Goal: Transaction & Acquisition: Purchase product/service

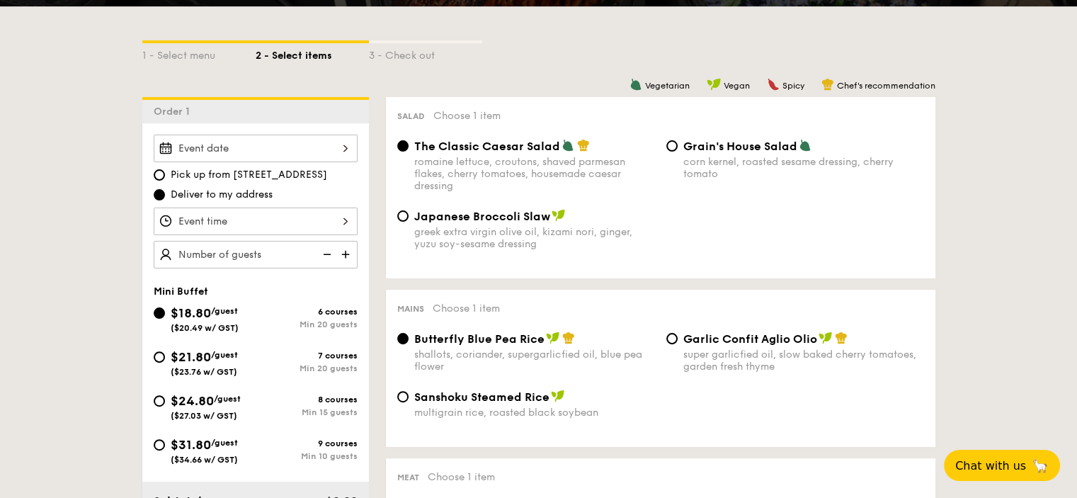
scroll to position [354, 0]
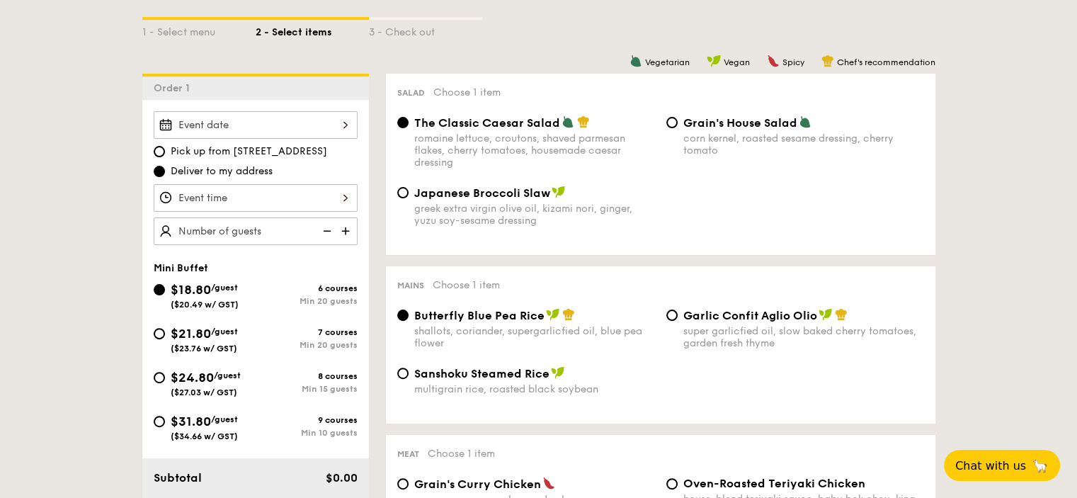
click at [320, 132] on div at bounding box center [256, 125] width 204 height 28
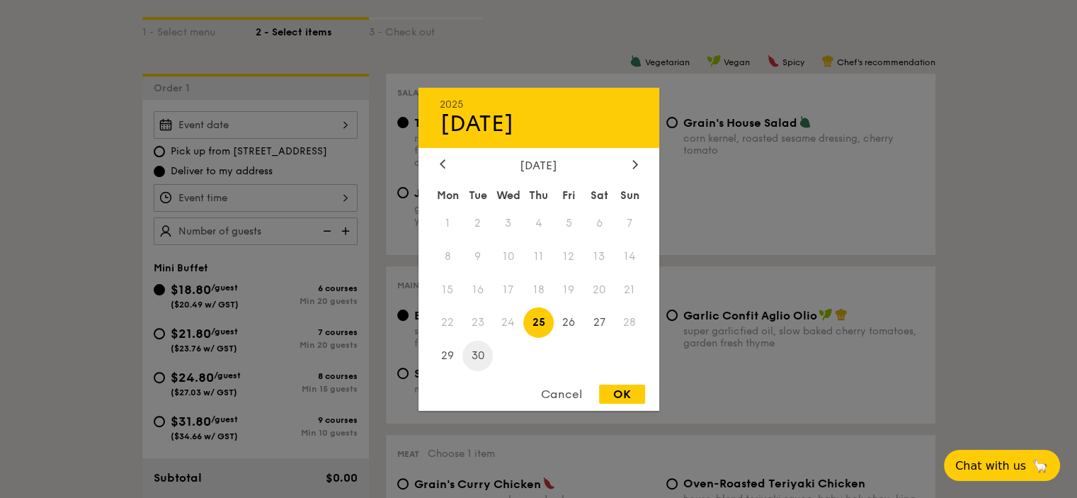
click at [475, 358] on span "30" at bounding box center [478, 356] width 30 height 30
drag, startPoint x: 631, startPoint y: 399, endPoint x: 207, endPoint y: 315, distance: 432.6
click at [629, 399] on div "OK" at bounding box center [622, 394] width 46 height 19
type input "[DATE]"
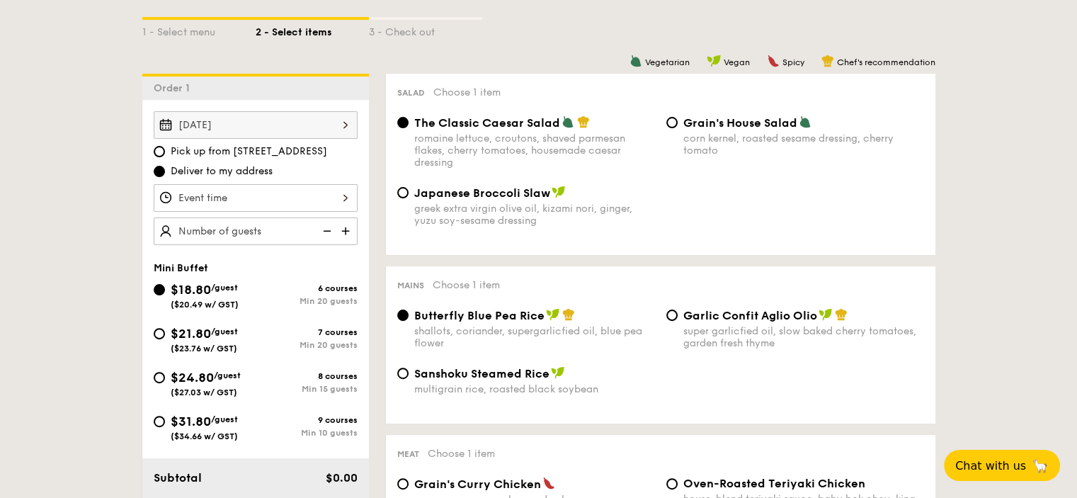
click at [232, 208] on div at bounding box center [256, 198] width 204 height 28
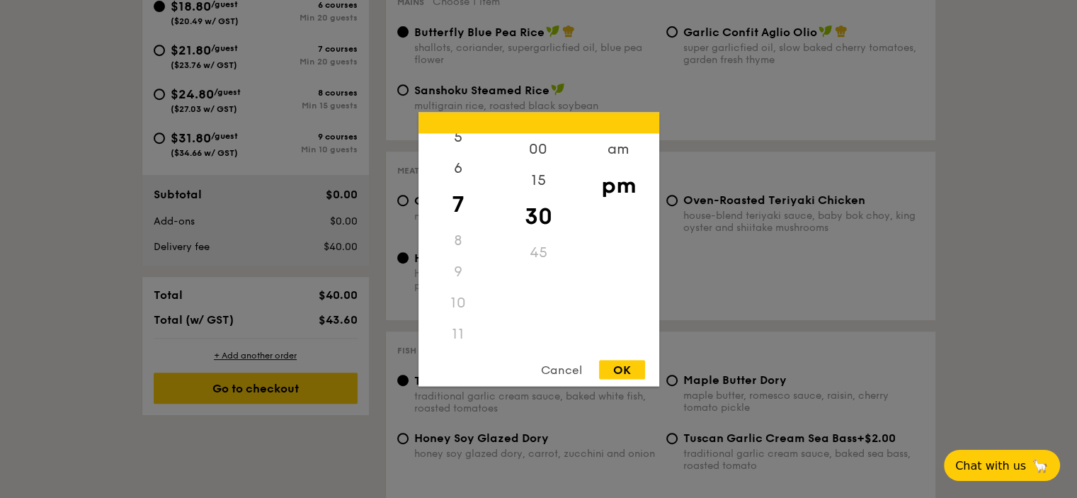
scroll to position [0, 0]
click at [456, 144] on div "12" at bounding box center [459, 153] width 80 height 41
click at [551, 152] on div "00" at bounding box center [539, 153] width 80 height 41
click at [612, 181] on div "pm" at bounding box center [619, 184] width 80 height 41
click at [628, 362] on div "OK" at bounding box center [622, 369] width 46 height 19
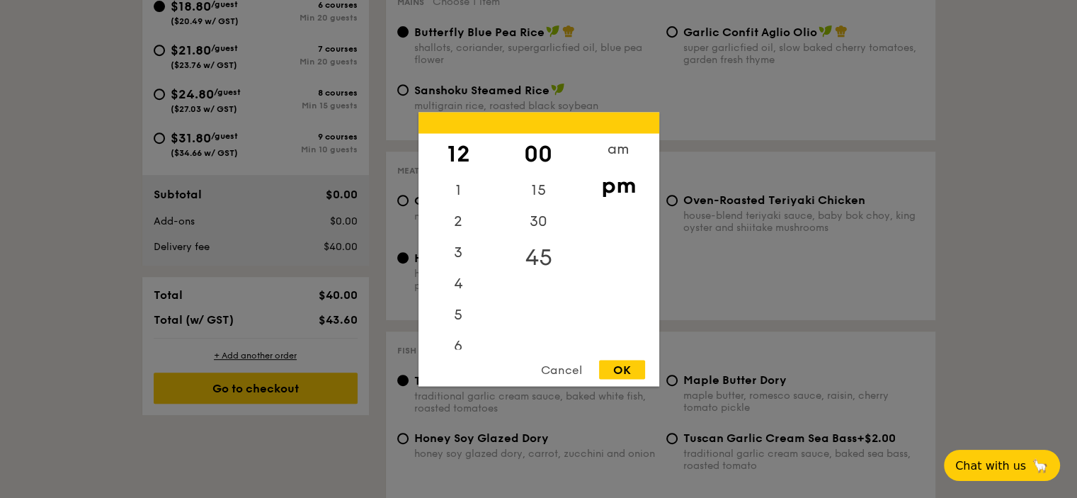
type input "12:00PM"
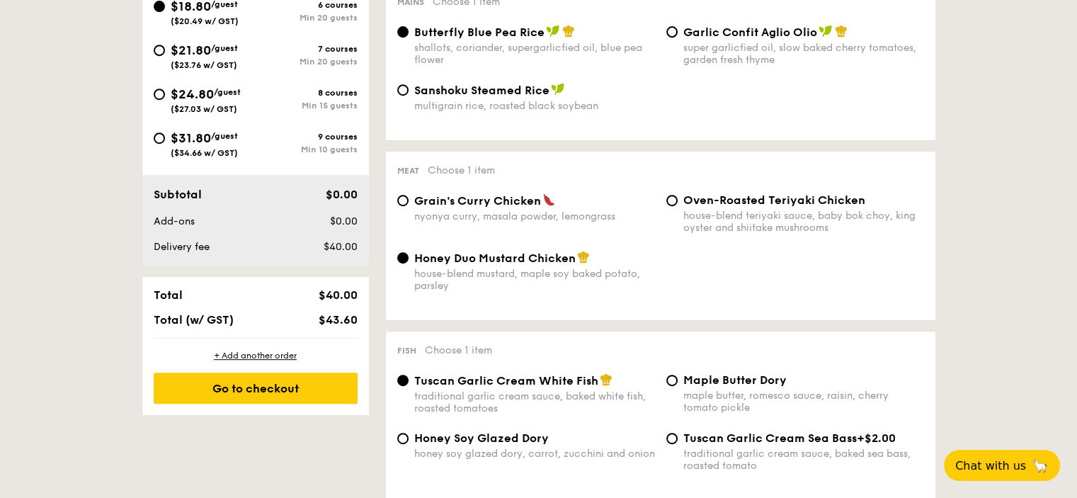
scroll to position [425, 0]
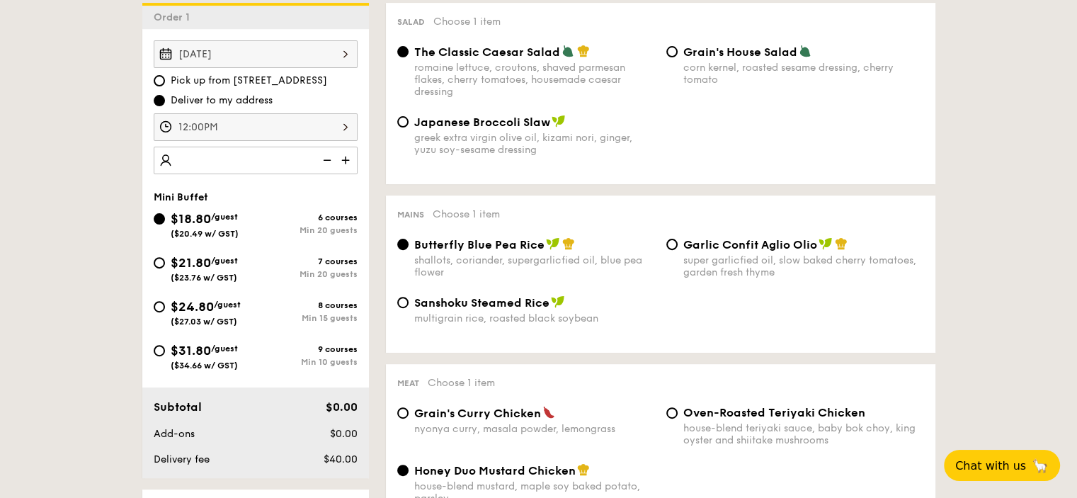
click at [225, 171] on input "number" at bounding box center [256, 161] width 204 height 28
click at [204, 174] on input "50" at bounding box center [256, 161] width 204 height 28
type input "50 guests"
click at [198, 203] on div "Mini Buffet" at bounding box center [256, 197] width 204 height 12
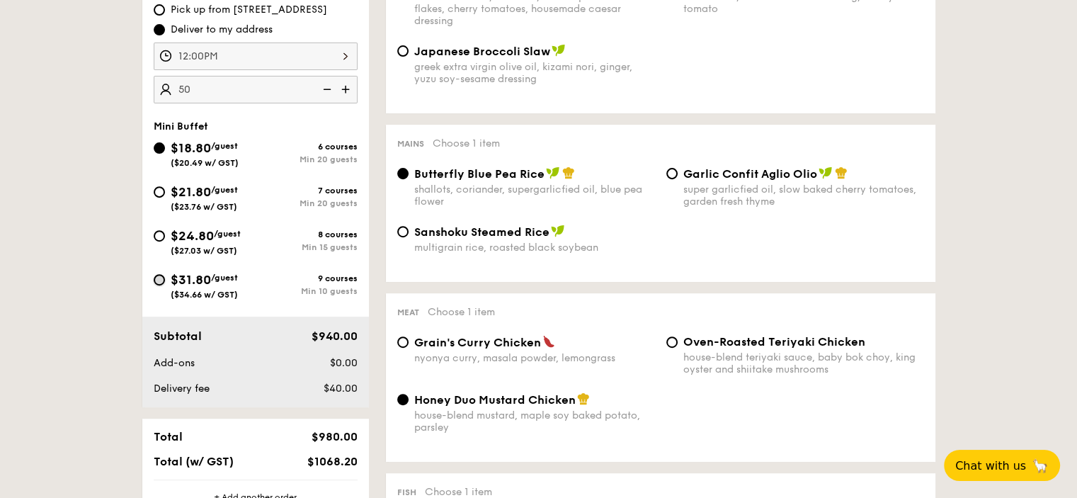
click at [154, 285] on input "$31.80 /guest ($34.66 w/ GST) 9 courses Min 10 guests" at bounding box center [159, 279] width 11 height 11
radio input "true"
radio input "false"
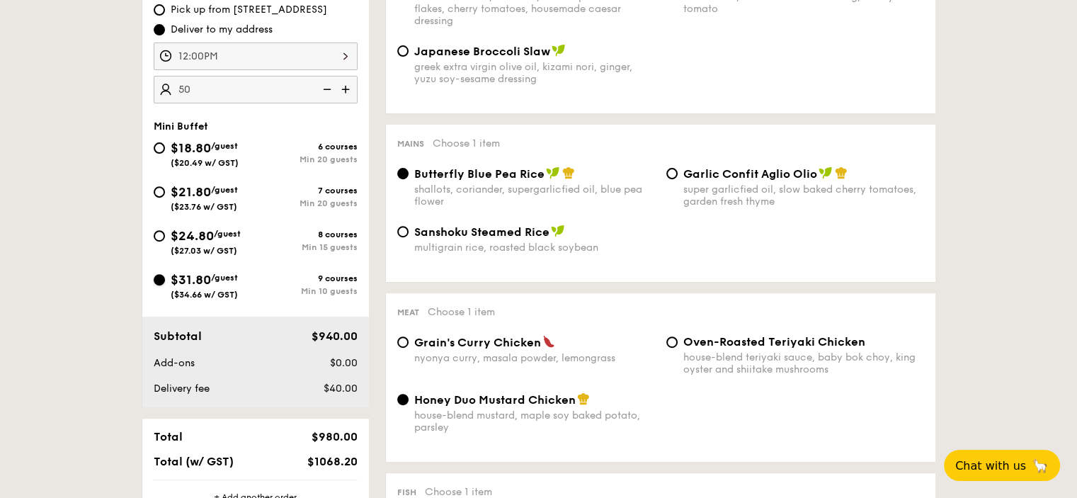
radio input "true"
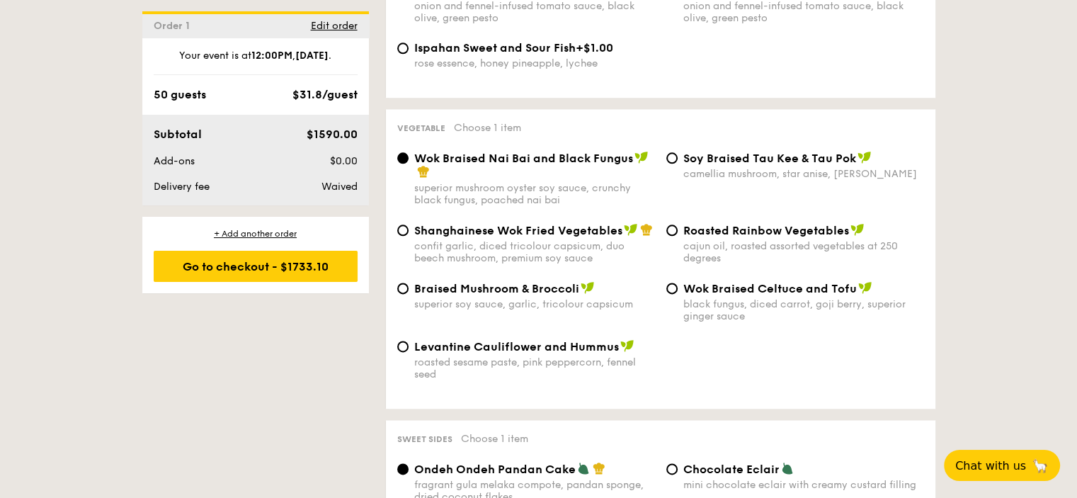
scroll to position [1771, 0]
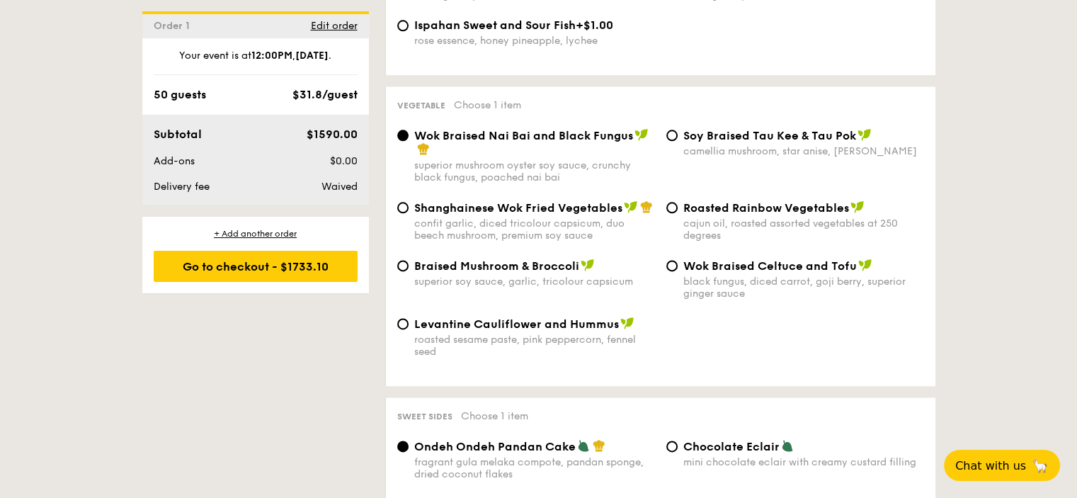
click at [703, 215] on span "Roasted Rainbow Vegetables" at bounding box center [767, 207] width 166 height 13
click at [678, 213] on input "Roasted Rainbow Vegetables cajun oil, roasted assorted vegetables at 250 degrees" at bounding box center [672, 207] width 11 height 11
radio input "true"
click at [779, 373] on div "Levantine Cauliflower and Hummus roasted sesame paste, pink peppercorn, fennel …" at bounding box center [661, 346] width 538 height 58
click at [397, 329] on input "Levantine Cauliflower and Hummus roasted sesame paste, pink peppercorn, fennel …" at bounding box center [402, 323] width 11 height 11
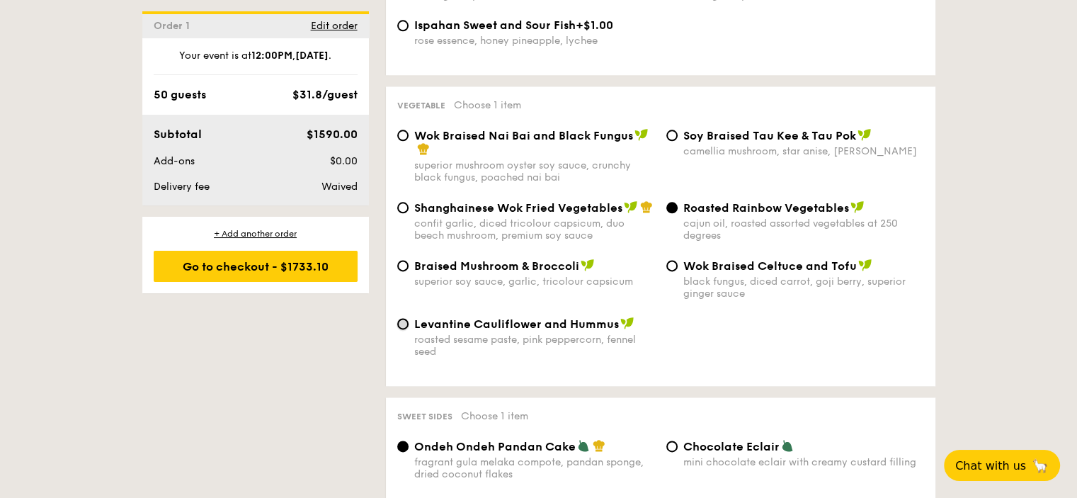
radio input "true"
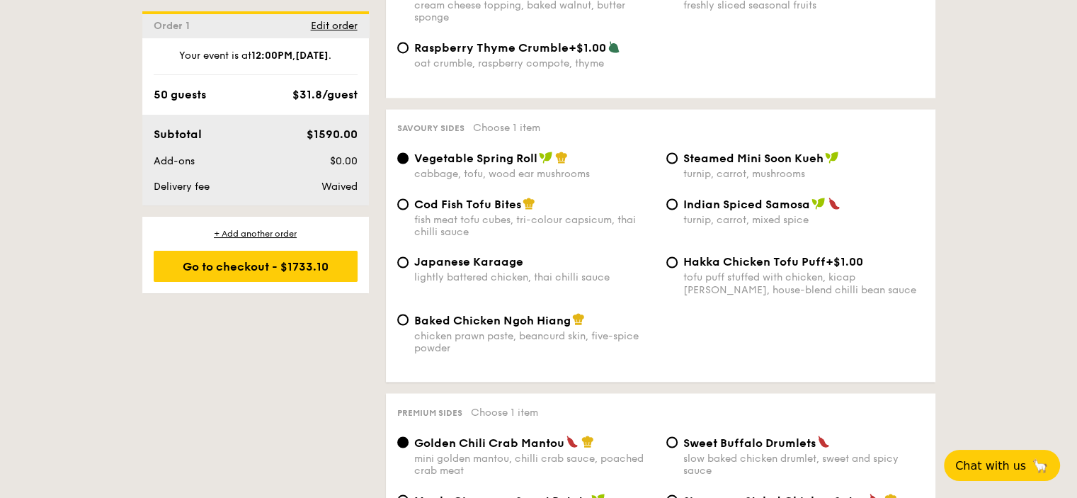
scroll to position [2408, 0]
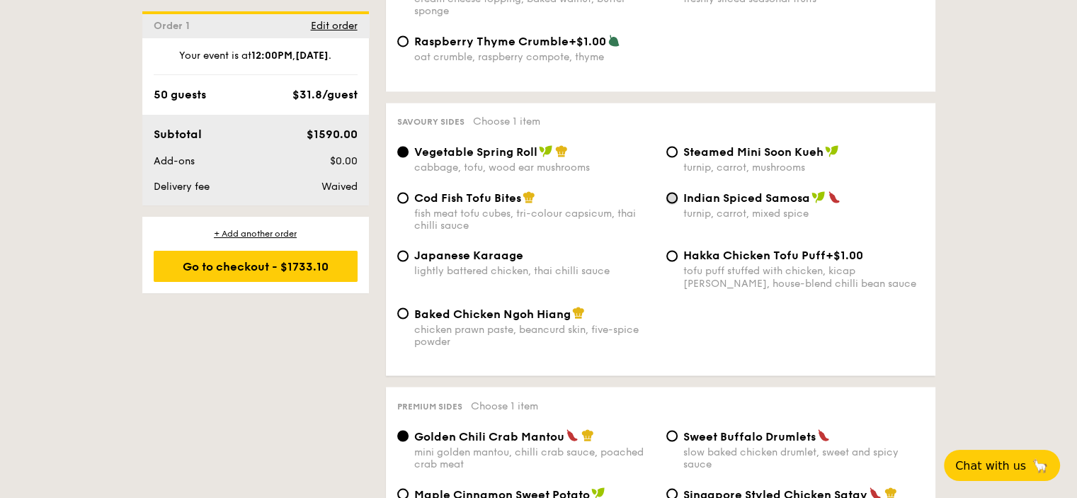
click at [674, 203] on input "Indian Spiced Samosa turnip, carrot, mixed spice" at bounding box center [672, 197] width 11 height 11
radio input "true"
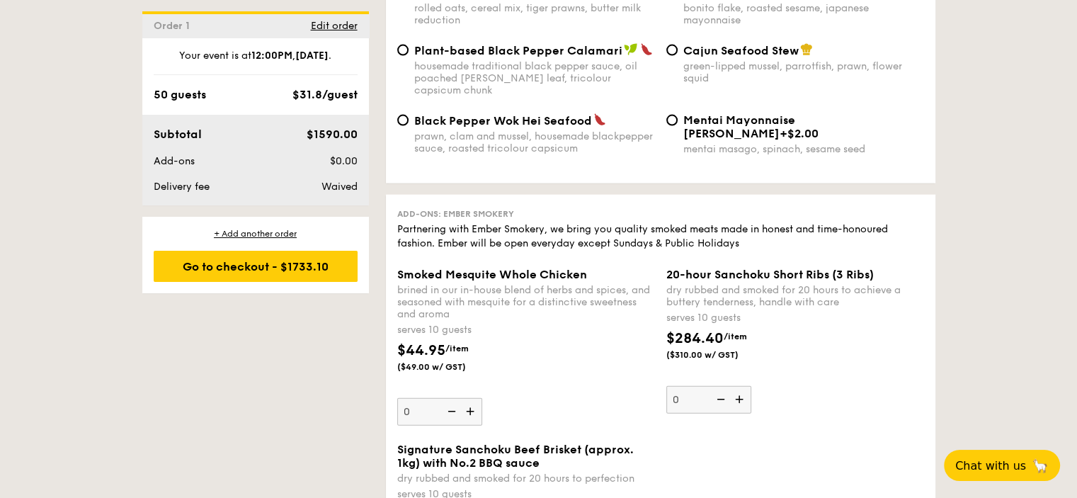
scroll to position [3116, 0]
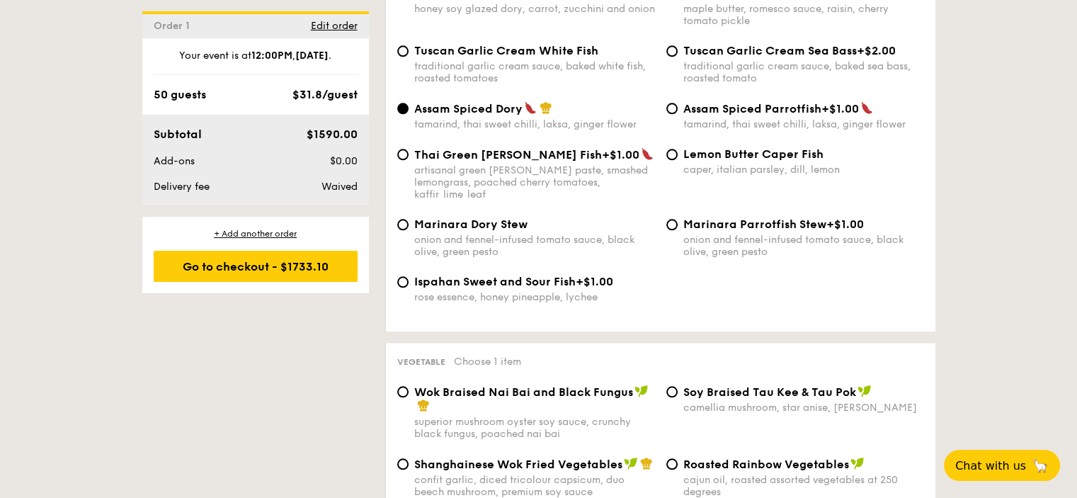
scroll to position [1727, 0]
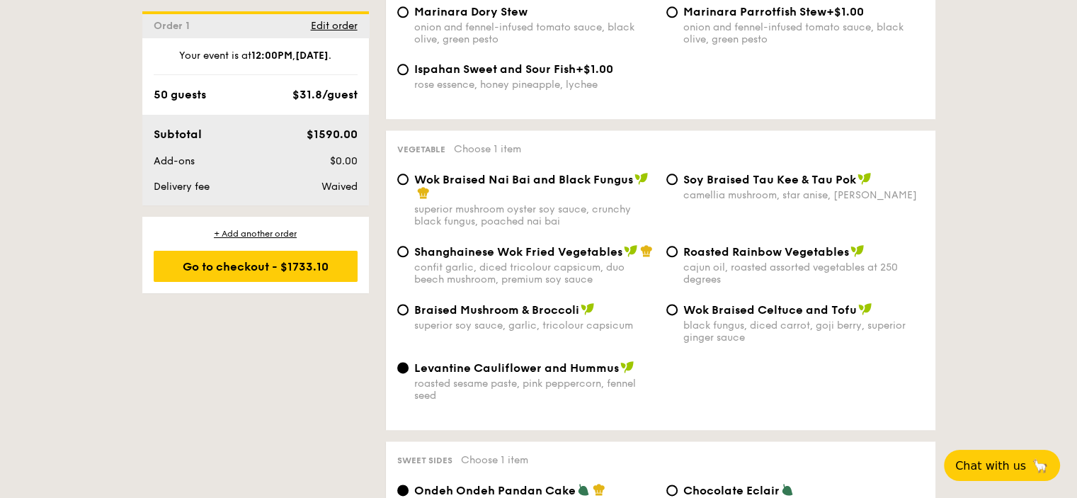
click at [799, 409] on div "Levantine Cauliflower and Hummus roasted sesame paste, pink peppercorn, fennel …" at bounding box center [661, 390] width 538 height 58
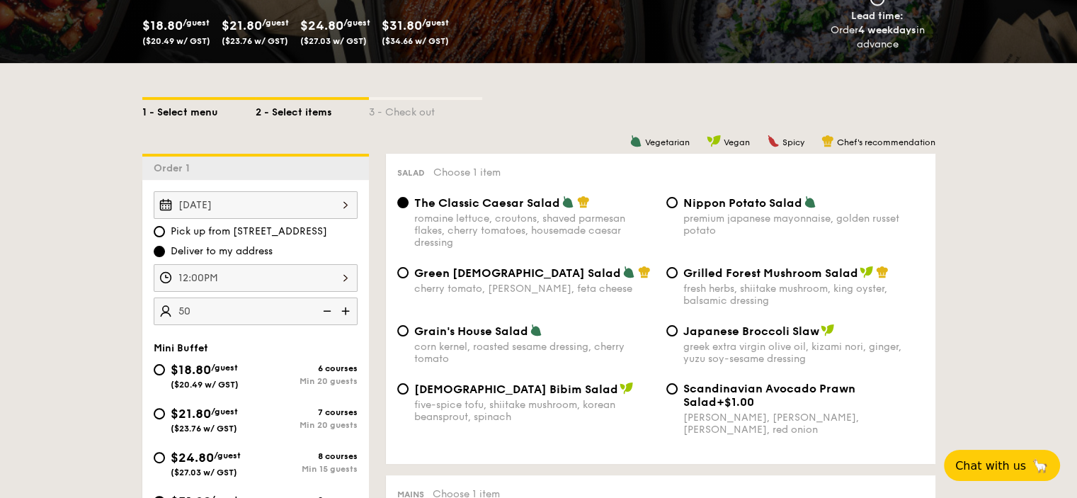
scroll to position [195, 0]
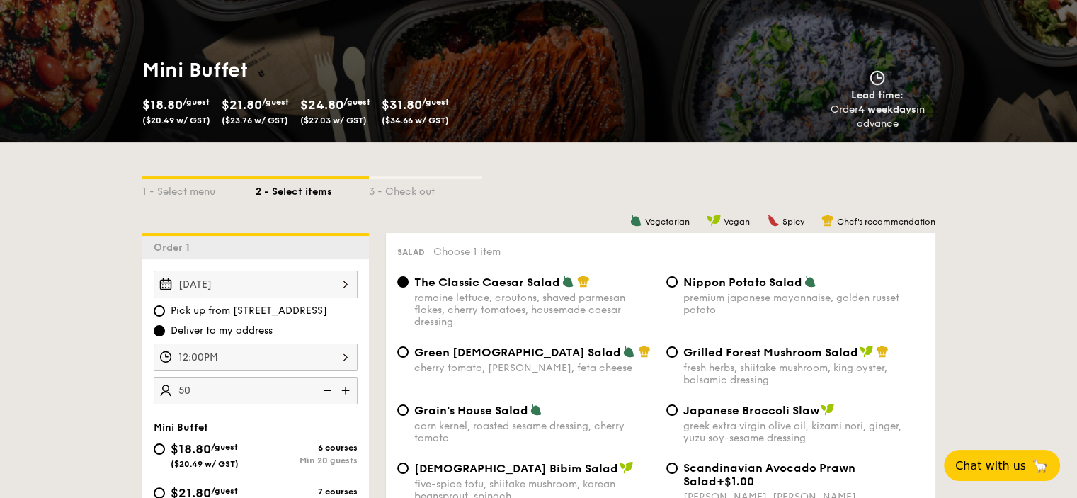
select select
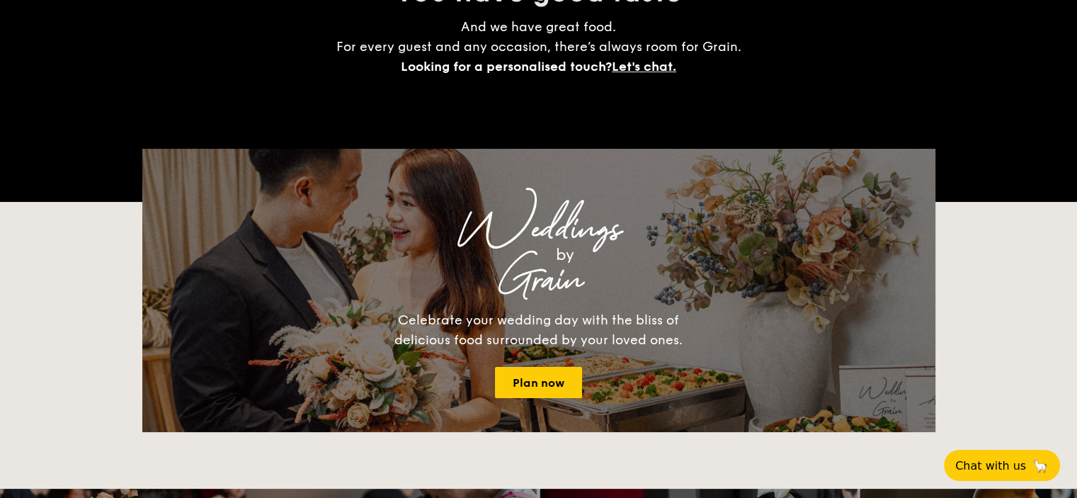
scroll to position [2083, 0]
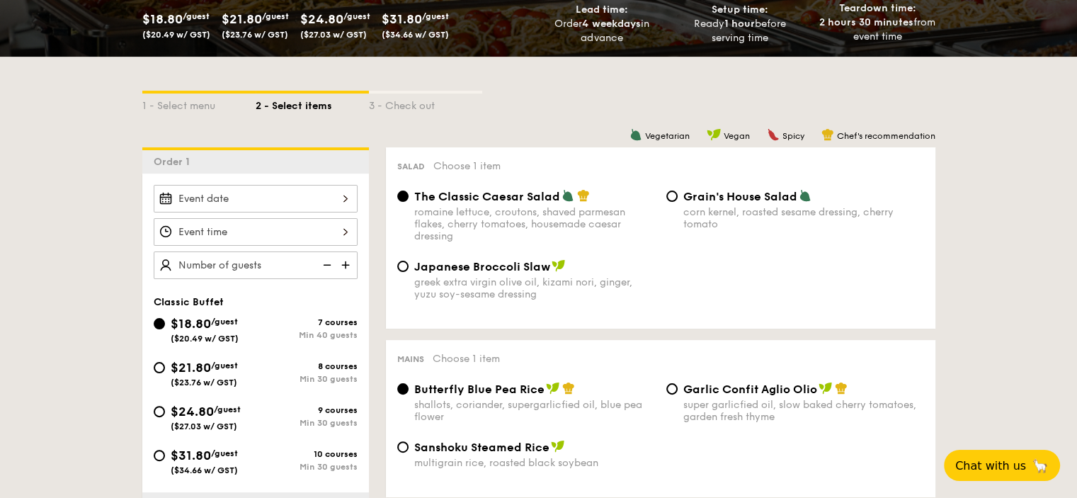
scroll to position [283, 0]
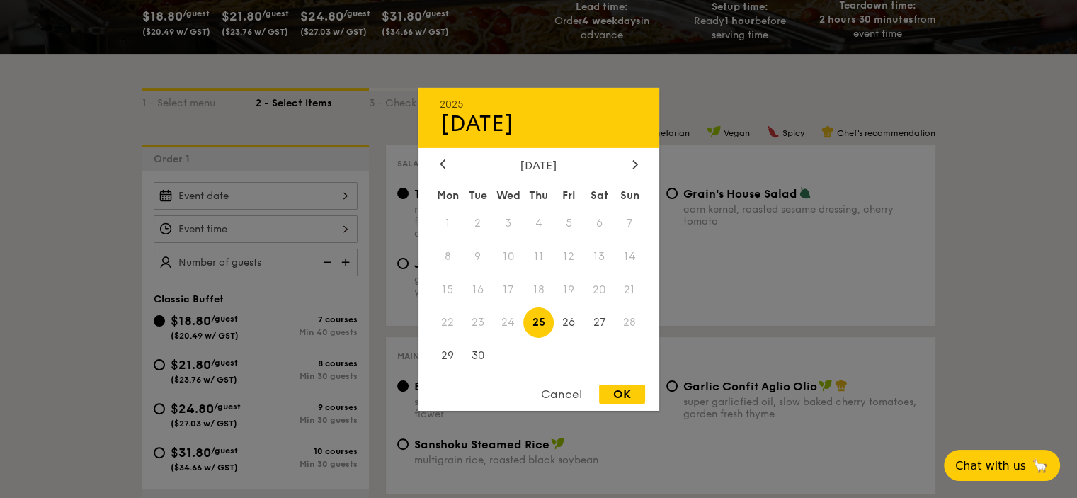
click at [319, 200] on div "2025 Sep [DATE] Tue Wed Thu Fri Sat Sun 1 2 3 4 5 6 7 8 9 10 11 12 13 14 15 16 …" at bounding box center [256, 196] width 204 height 28
click at [477, 352] on span "30" at bounding box center [478, 356] width 30 height 30
click at [631, 398] on div "OK" at bounding box center [622, 394] width 46 height 19
type input "[DATE]"
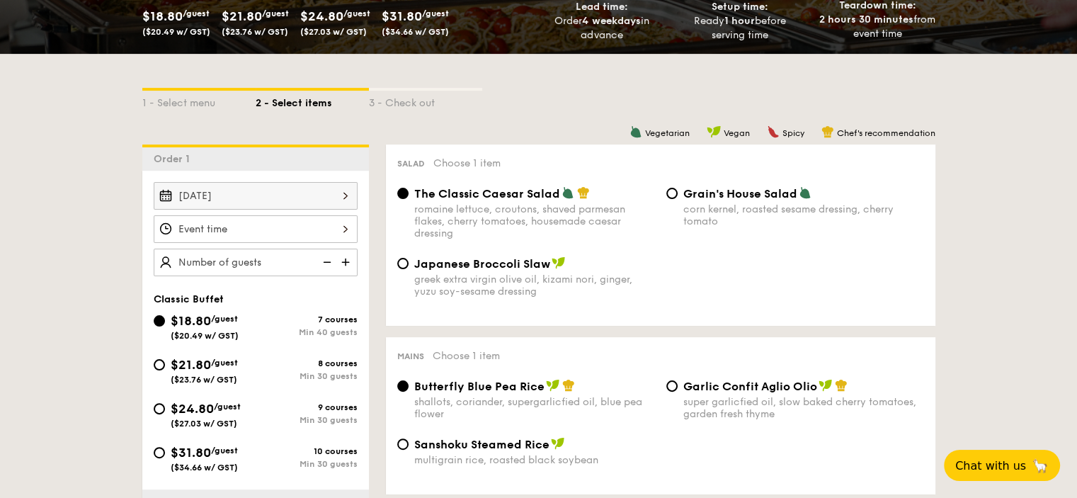
click at [183, 239] on div at bounding box center [256, 229] width 204 height 28
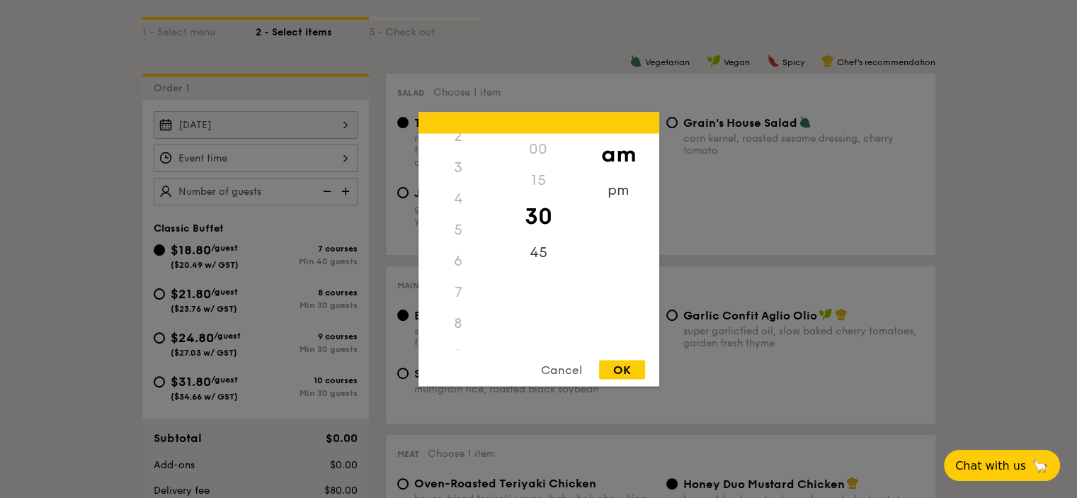
scroll to position [0, 0]
click at [463, 145] on div "12" at bounding box center [459, 148] width 80 height 31
click at [451, 145] on div "12" at bounding box center [459, 148] width 80 height 31
click at [456, 149] on div "12" at bounding box center [459, 148] width 80 height 31
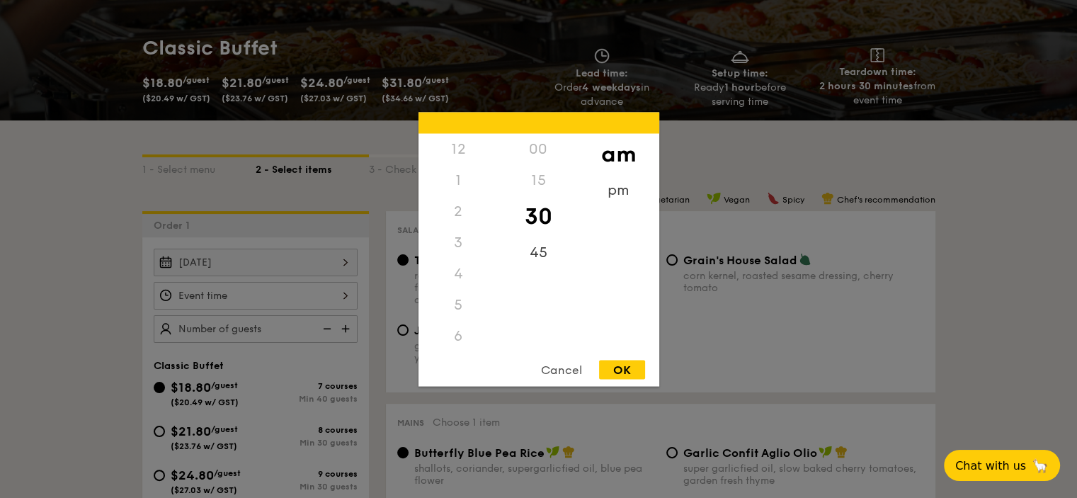
scroll to position [212, 0]
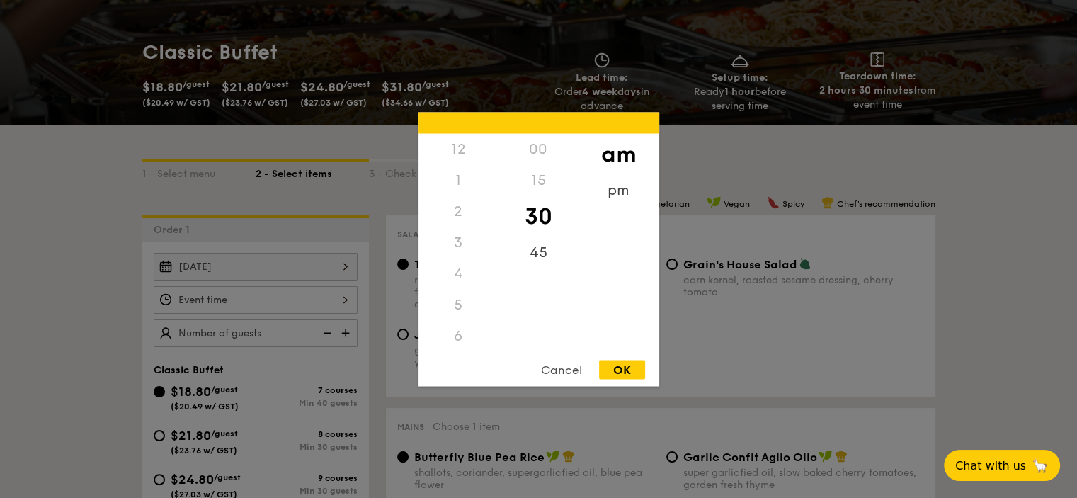
click at [538, 143] on div "00" at bounding box center [539, 148] width 80 height 31
click at [611, 191] on div "pm" at bounding box center [619, 194] width 80 height 41
click at [457, 155] on div "12" at bounding box center [459, 153] width 80 height 41
click at [539, 149] on div "00" at bounding box center [539, 153] width 80 height 41
click at [620, 364] on div "OK" at bounding box center [622, 369] width 46 height 19
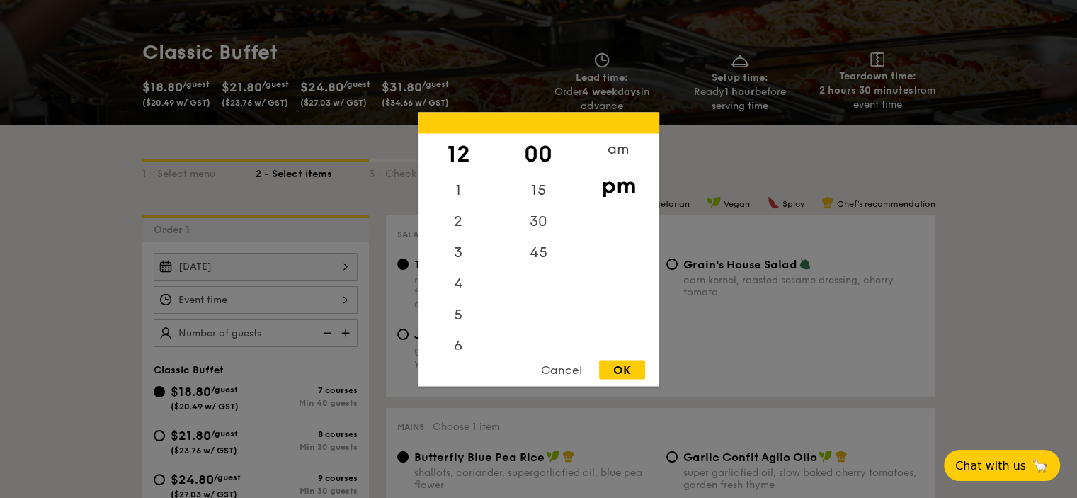
type input "12:00PM"
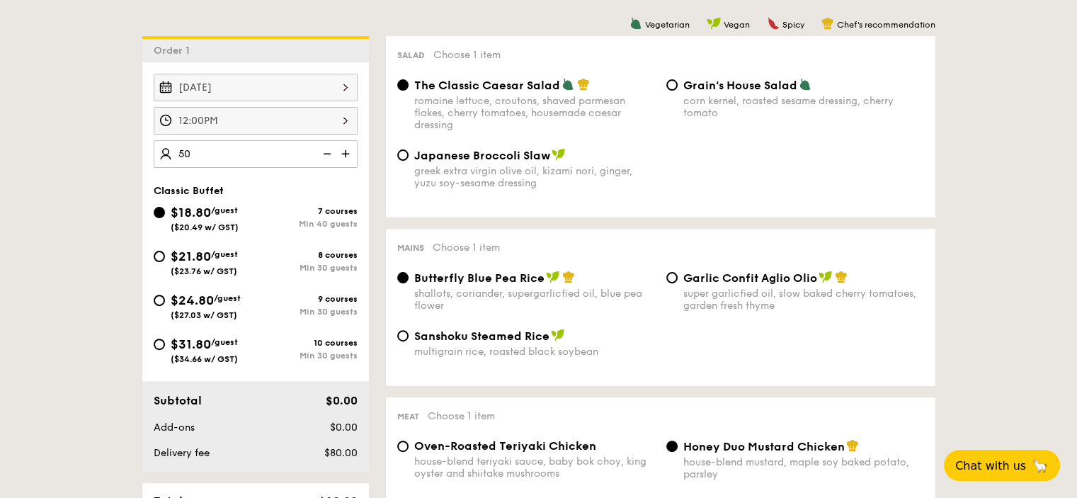
scroll to position [425, 0]
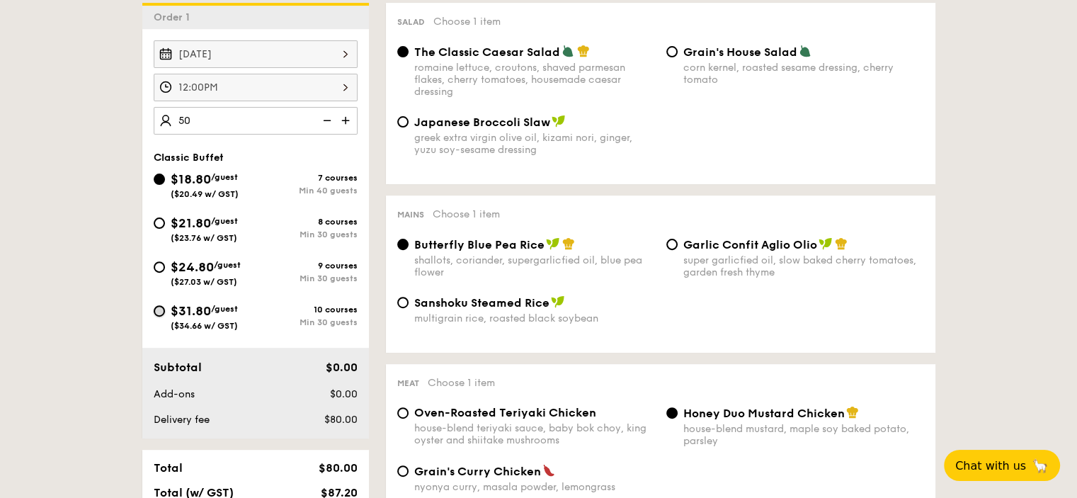
type input "50 guests"
click at [154, 317] on input "$31.80 /guest ($34.66 w/ GST) 10 courses Min 30 guests" at bounding box center [159, 310] width 11 height 11
radio input "true"
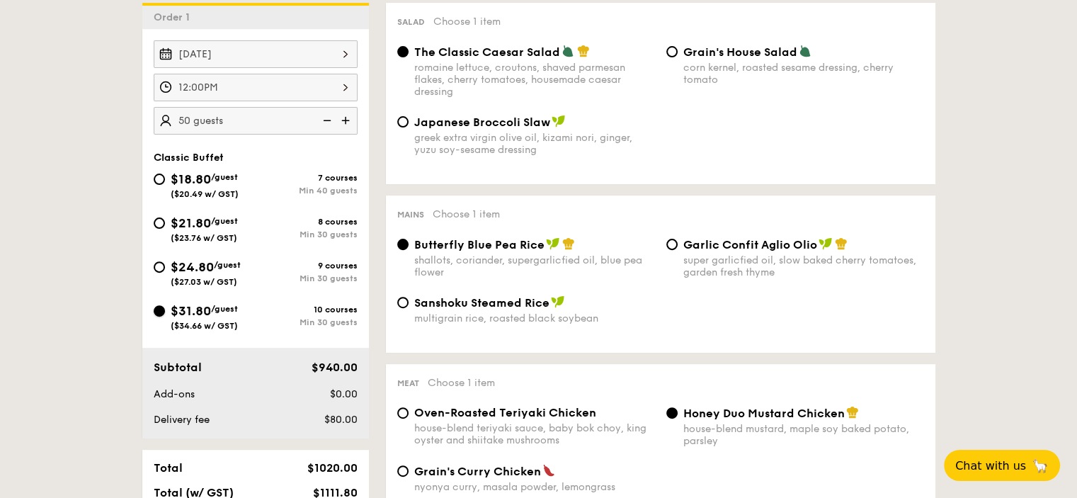
radio input "true"
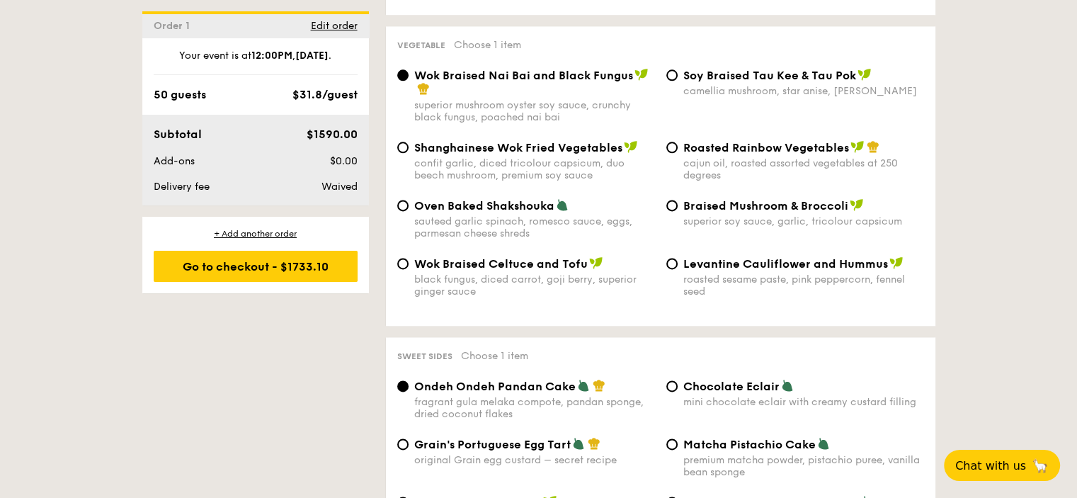
scroll to position [1842, 0]
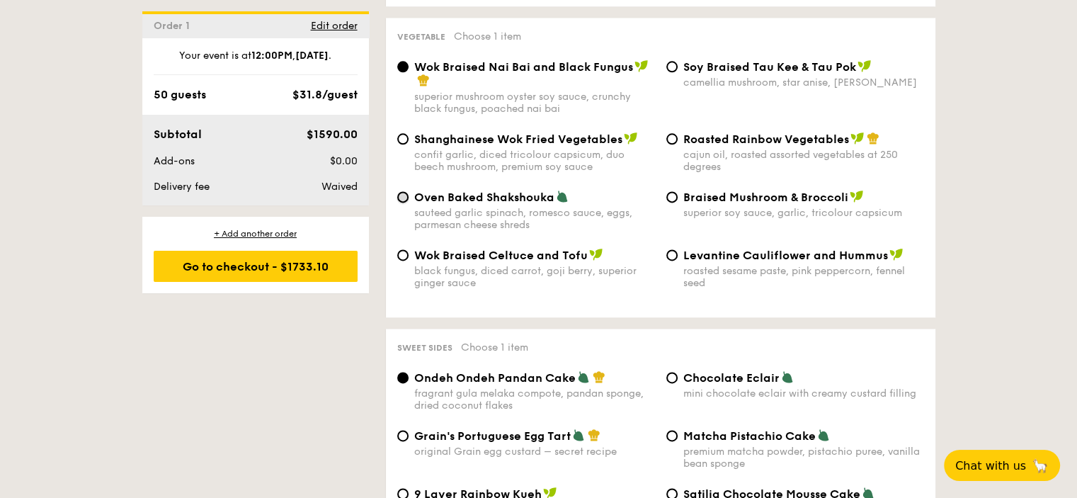
click at [397, 203] on input "Oven Baked Shakshouka sauteed garlic spinach, romesco sauce, eggs, parmesan che…" at bounding box center [402, 196] width 11 height 11
radio input "true"
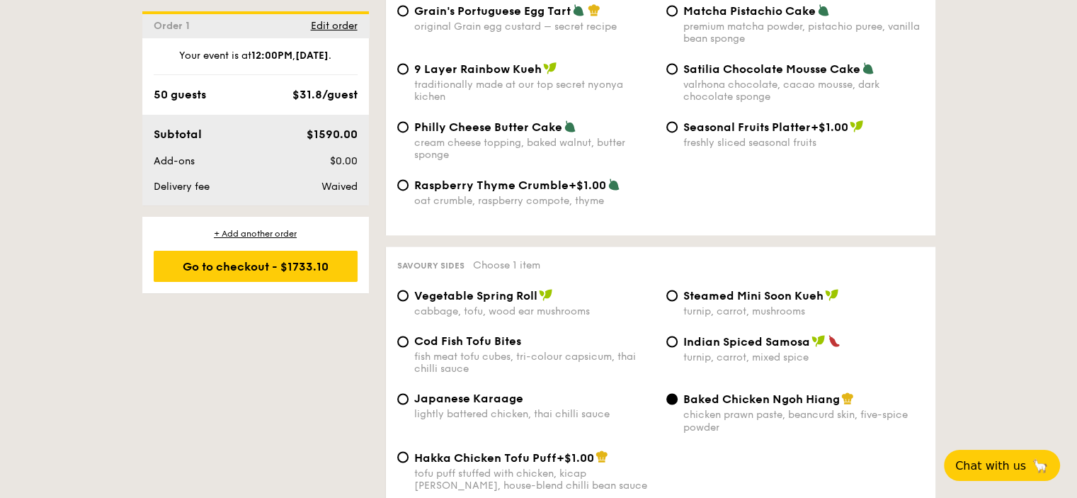
scroll to position [2408, 0]
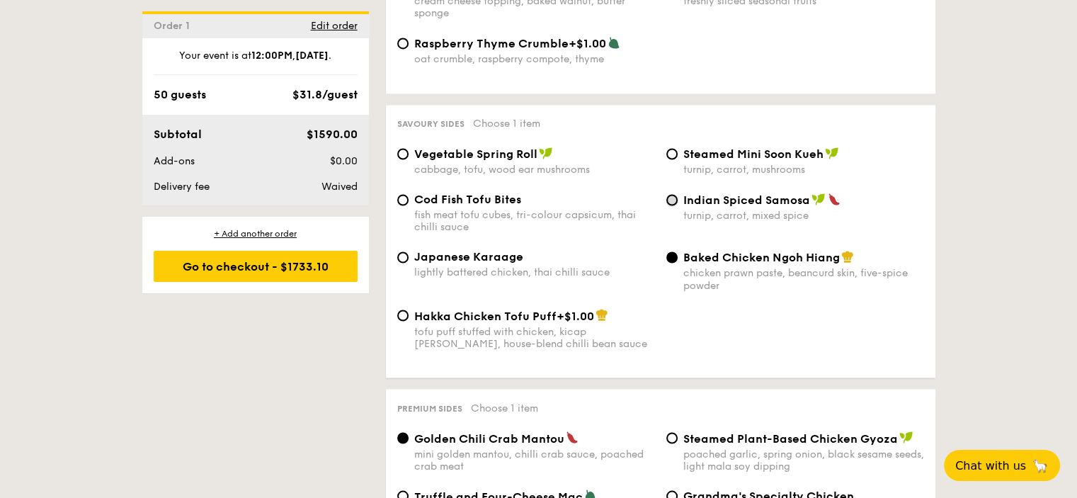
click at [674, 205] on input "Indian Spiced Samosa turnip, carrot, mixed spice" at bounding box center [672, 199] width 11 height 11
radio input "true"
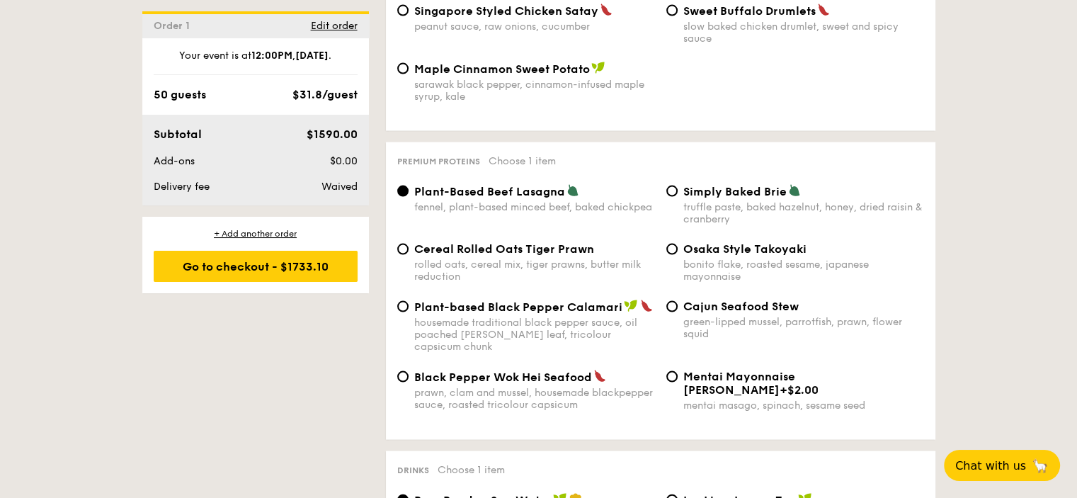
scroll to position [2997, 0]
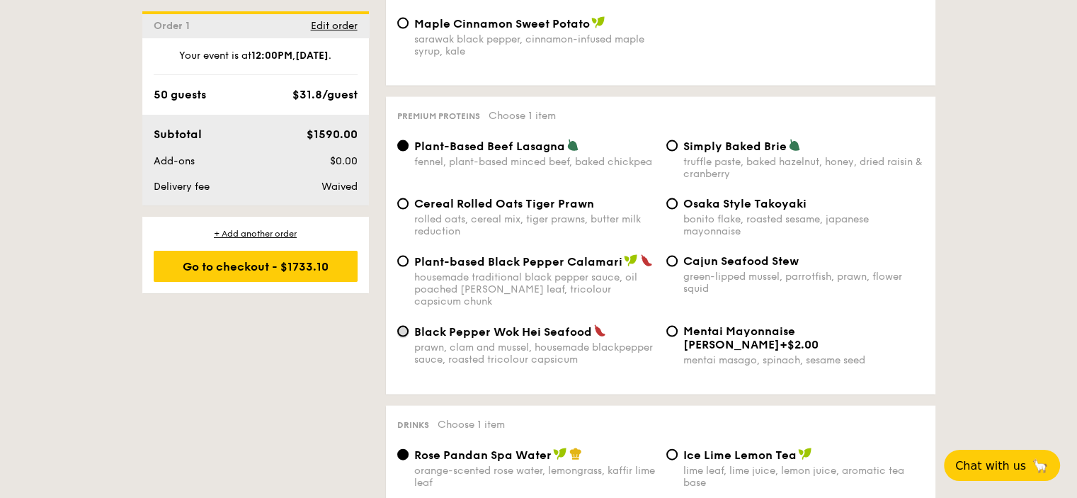
click at [397, 337] on input "Black Pepper Wok Hei Seafood prawn, clam and mussel, housemade blackpepper sauc…" at bounding box center [402, 331] width 11 height 11
radio input "true"
click at [531, 153] on span "Plant-Based Beef Lasagna" at bounding box center [489, 146] width 151 height 13
click at [409, 152] on input "Plant-Based Beef Lasagna fennel, plant-based minced beef, baked chickpea" at bounding box center [402, 145] width 11 height 11
radio input "true"
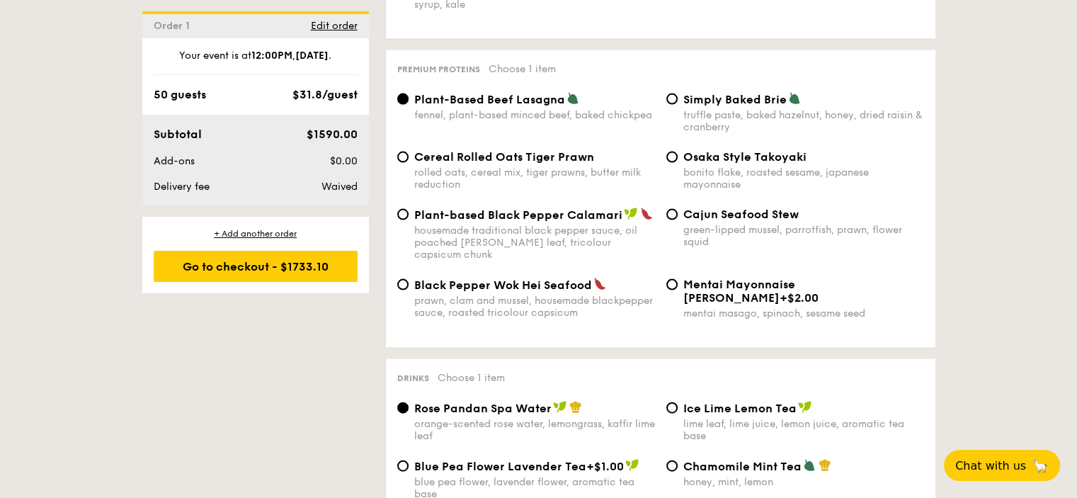
scroll to position [3068, 0]
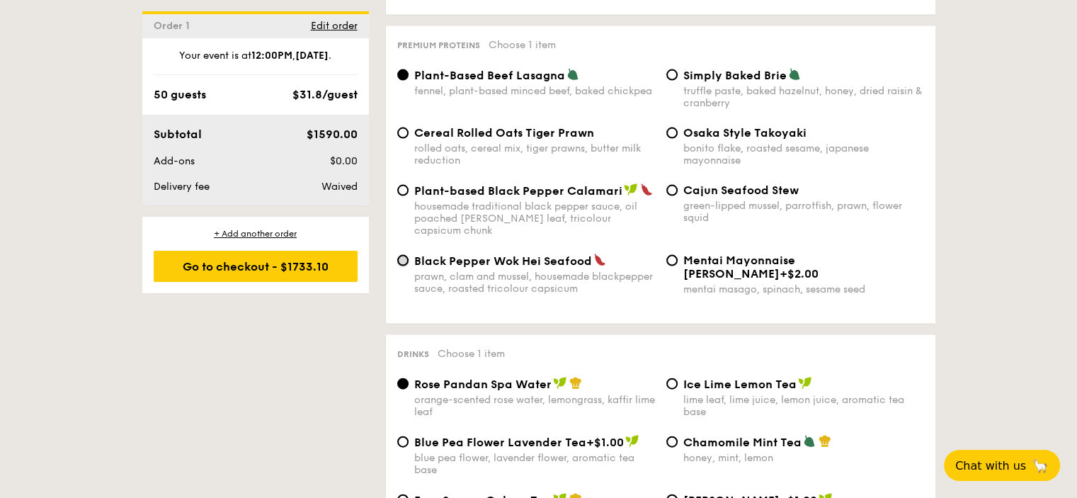
click at [397, 266] on input "Black Pepper Wok Hei Seafood prawn, clam and mussel, housemade blackpepper sauc…" at bounding box center [402, 260] width 11 height 11
radio input "true"
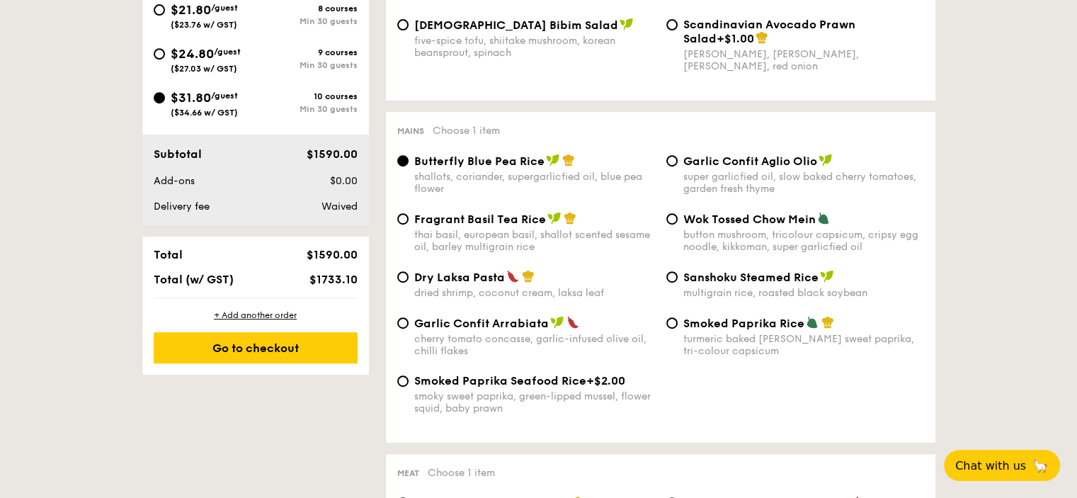
scroll to position [660, 0]
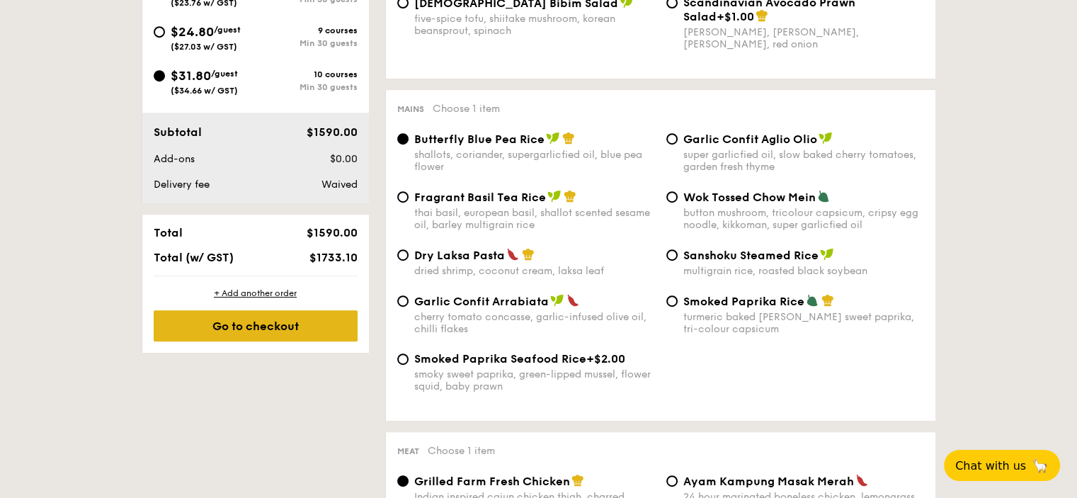
click at [221, 341] on div "Go to checkout" at bounding box center [256, 325] width 204 height 31
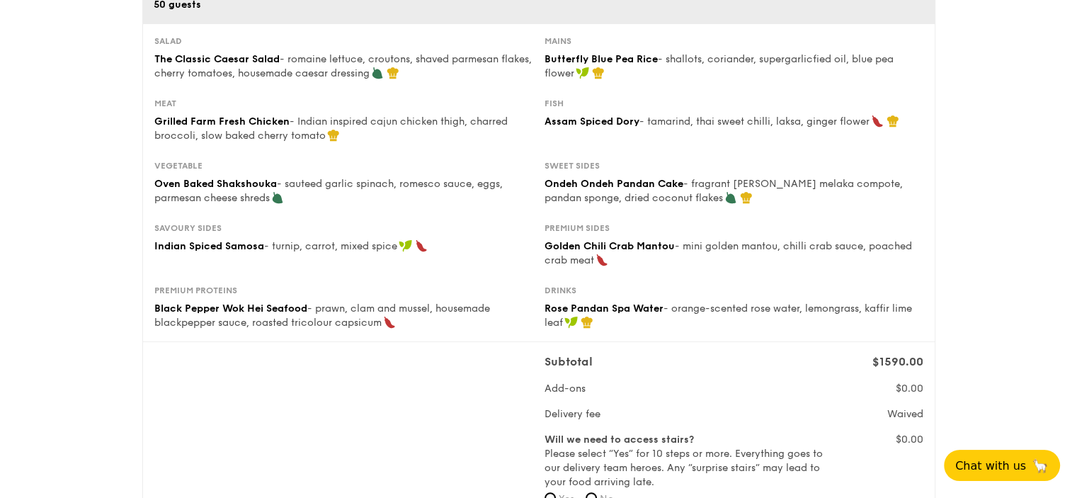
scroll to position [354, 0]
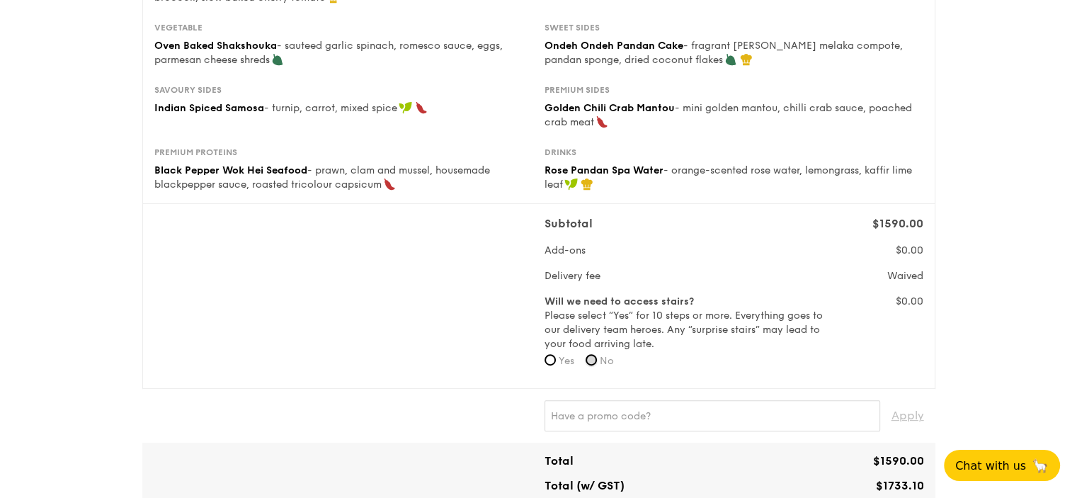
click at [594, 365] on input "No" at bounding box center [591, 359] width 11 height 11
radio input "true"
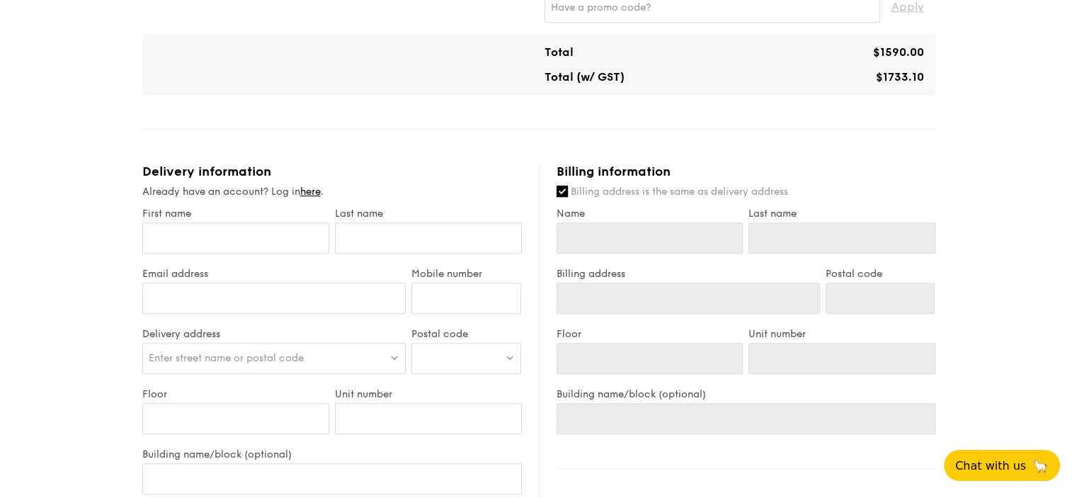
scroll to position [779, 0]
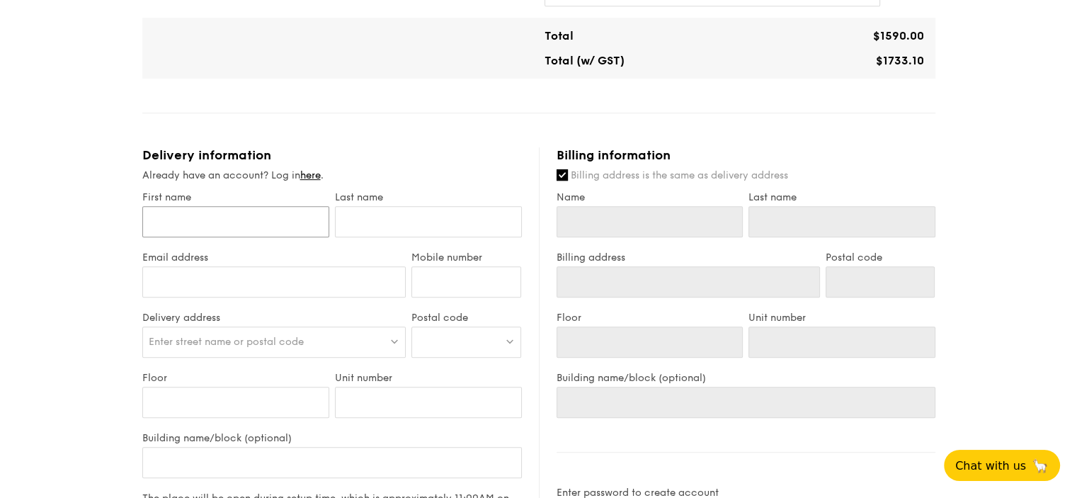
click at [142, 237] on input "First name" at bounding box center [235, 221] width 187 height 31
click at [145, 237] on input "First name" at bounding box center [235, 221] width 187 height 31
type input "D"
type input "Dorine"
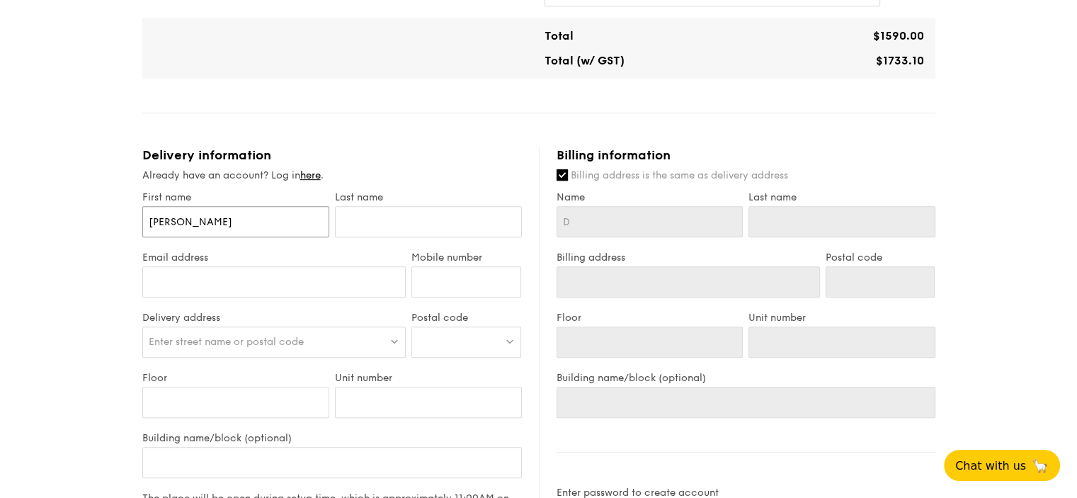
type input "Dorine"
type input "C"
type input "Che"
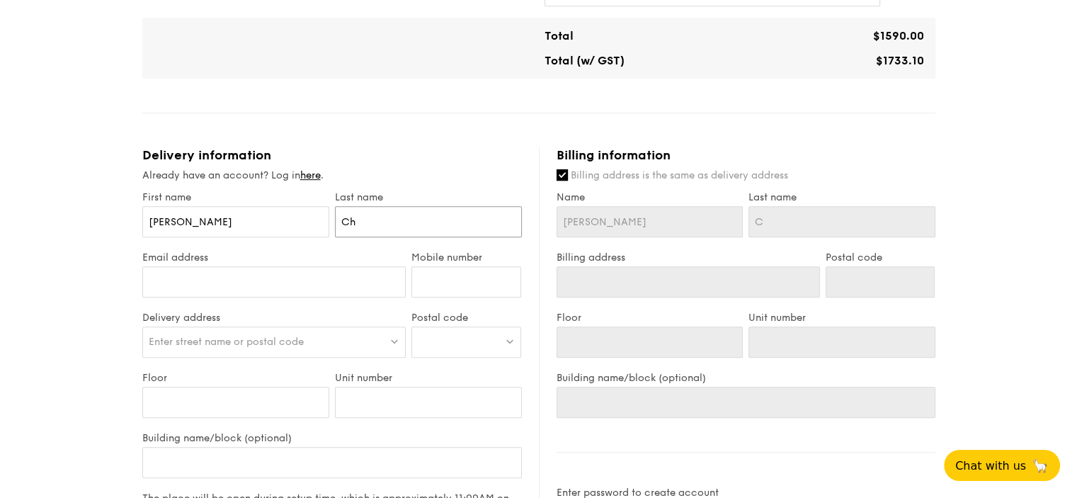
type input "Che"
type input "Chee"
click at [142, 297] on input "Email address" at bounding box center [274, 281] width 264 height 31
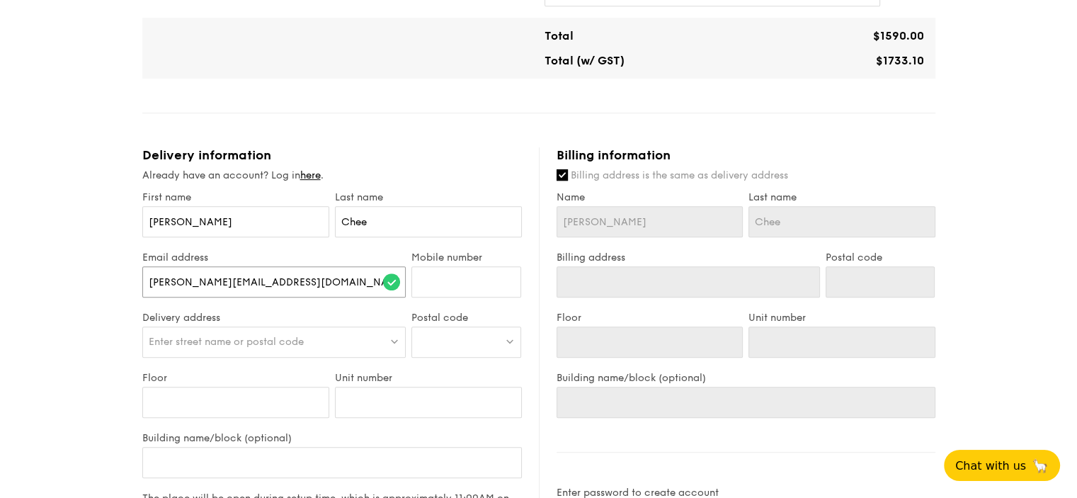
type input "dorine.chee@venture.com.sg"
click at [499, 297] on input "Mobile number" at bounding box center [467, 281] width 110 height 31
type input "90091286"
click at [204, 348] on span "Enter street name or postal code" at bounding box center [226, 342] width 155 height 12
click at [28, 416] on div "1 - Select menu 2 - Select items 3 - Check out Classic Buffet $31.80 /guest ($3…" at bounding box center [538, 74] width 1077 height 1650
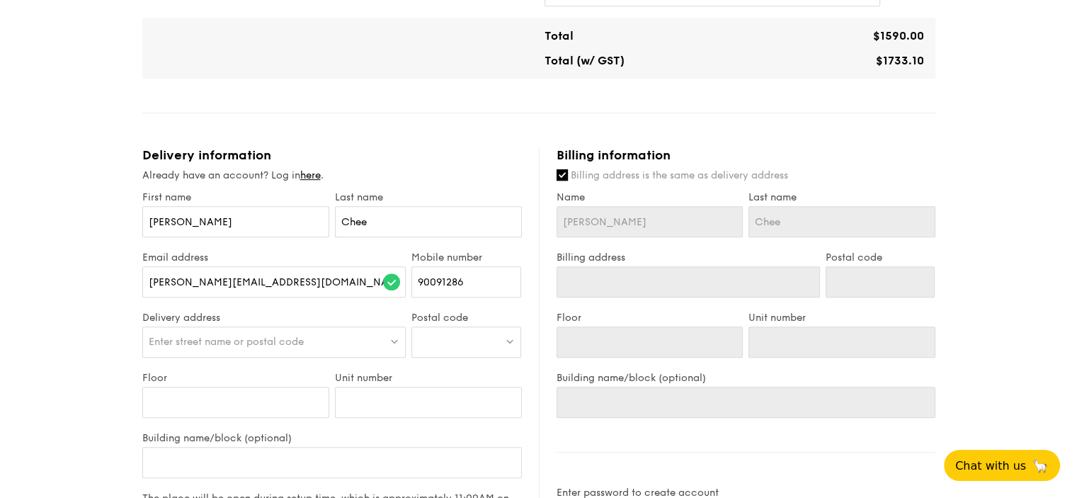
click at [179, 348] on span "Enter street name or postal code" at bounding box center [226, 342] width 155 height 12
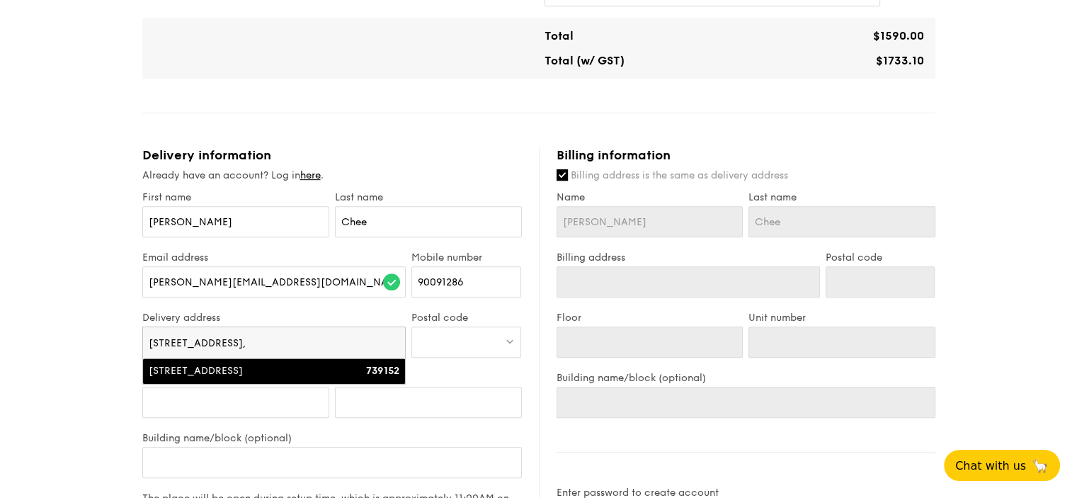
type input "28 Marsiling Lane,"
click at [208, 378] on div "28 Marsiling Lane" at bounding box center [243, 371] width 188 height 14
type input "28 Marsiling Lane"
type input "739152"
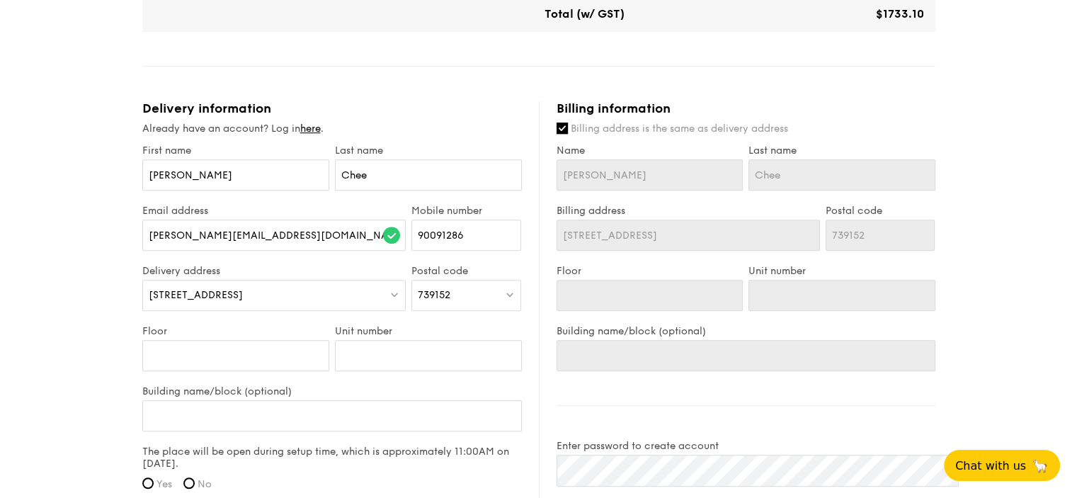
scroll to position [850, 0]
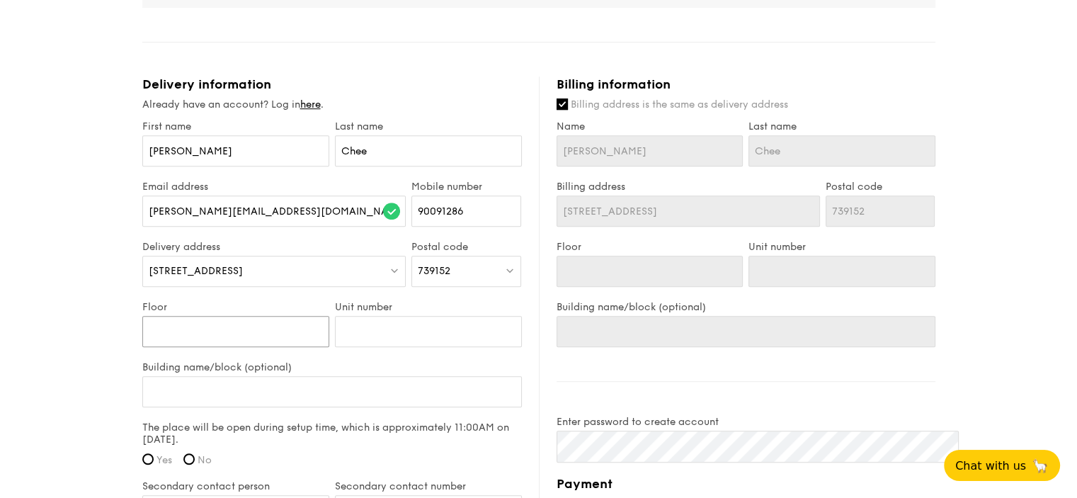
click at [163, 347] on input "Floor" at bounding box center [235, 331] width 187 height 31
type input "G"
type input "Gr"
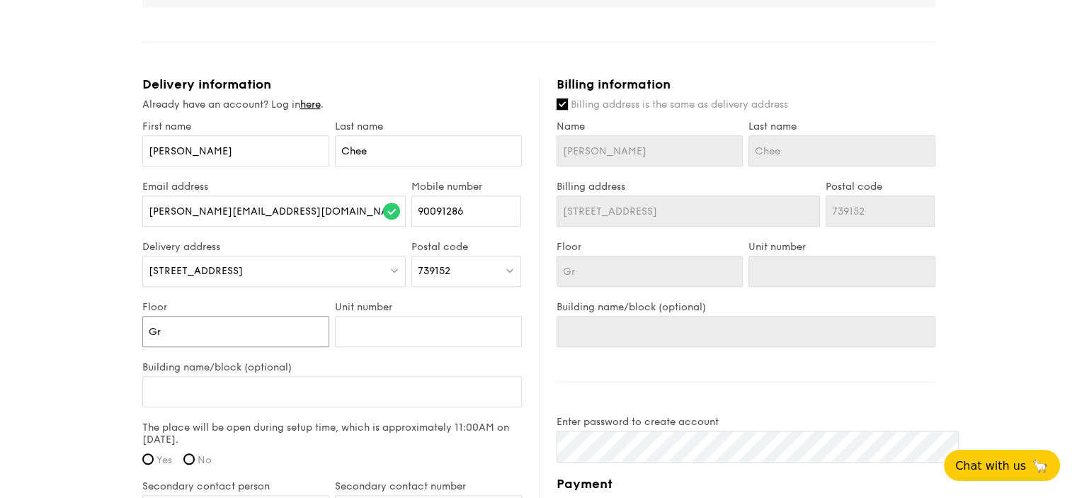
type input "Gro"
type input "Grou"
type input "Ground"
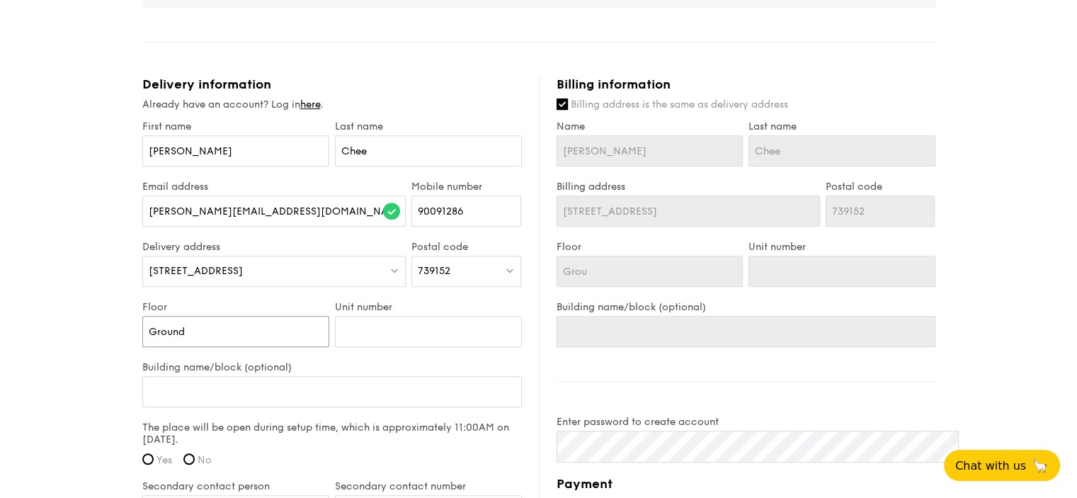
type input "Ground"
type input "Ground F"
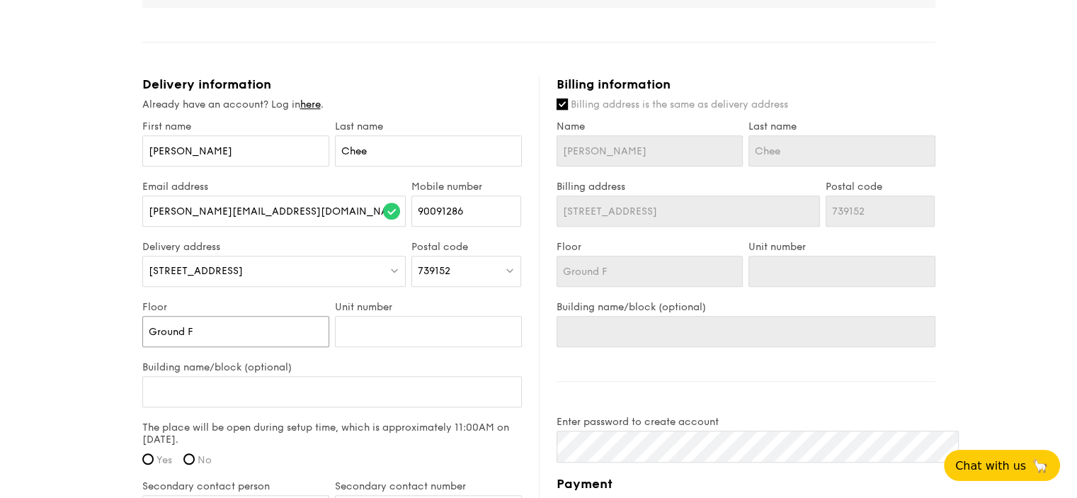
type input "Ground Fl"
type input "Ground Flo"
type input "Ground Floo"
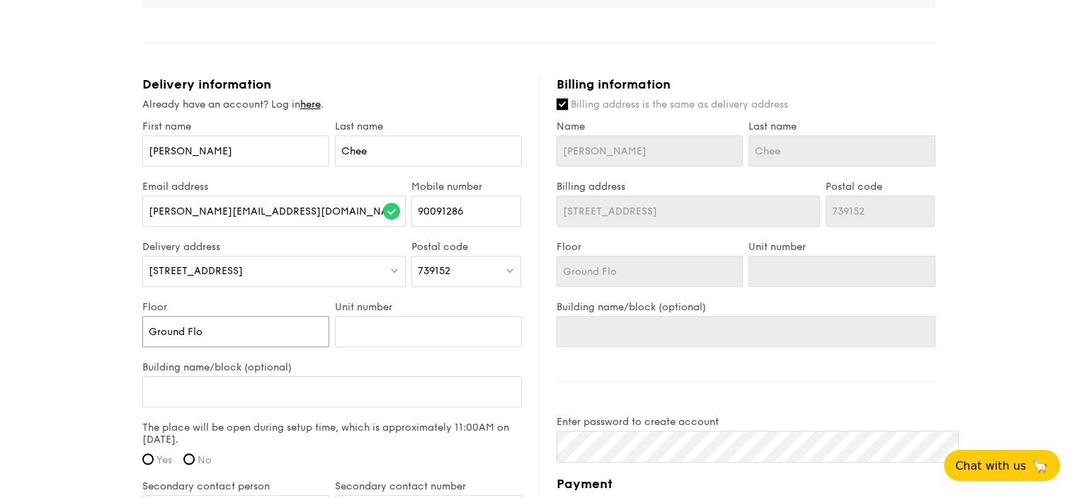
type input "Ground Floo"
type input "Ground Floor"
click at [419, 347] on input "Unit number" at bounding box center [428, 331] width 187 height 31
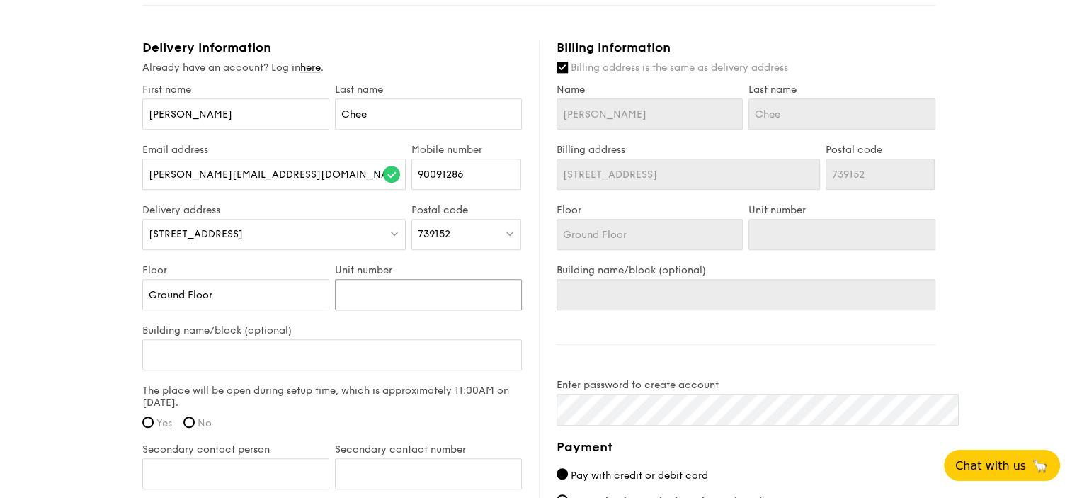
scroll to position [921, 0]
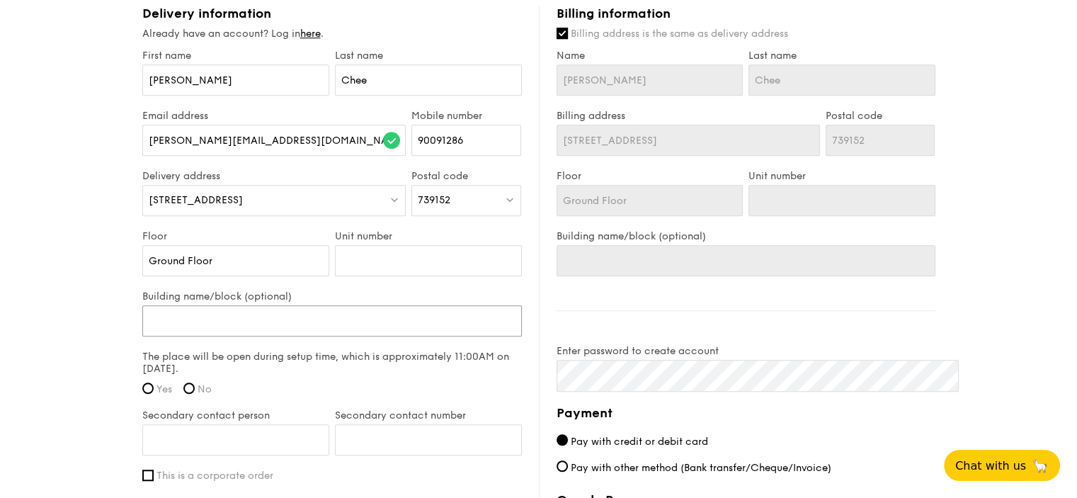
click at [261, 336] on input "Building name/block (optional)" at bounding box center [332, 320] width 380 height 31
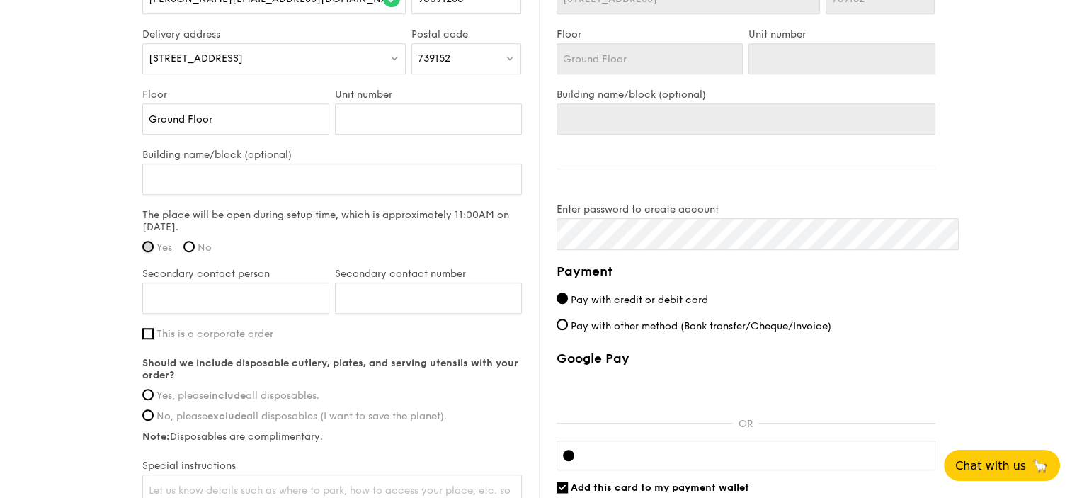
click at [142, 252] on input "Yes" at bounding box center [147, 246] width 11 height 11
radio input "true"
click at [148, 314] on input "Secondary contact person" at bounding box center [235, 298] width 187 height 31
click at [199, 340] on span "This is a corporate order" at bounding box center [215, 334] width 117 height 12
click at [154, 339] on input "This is a corporate order" at bounding box center [147, 333] width 11 height 11
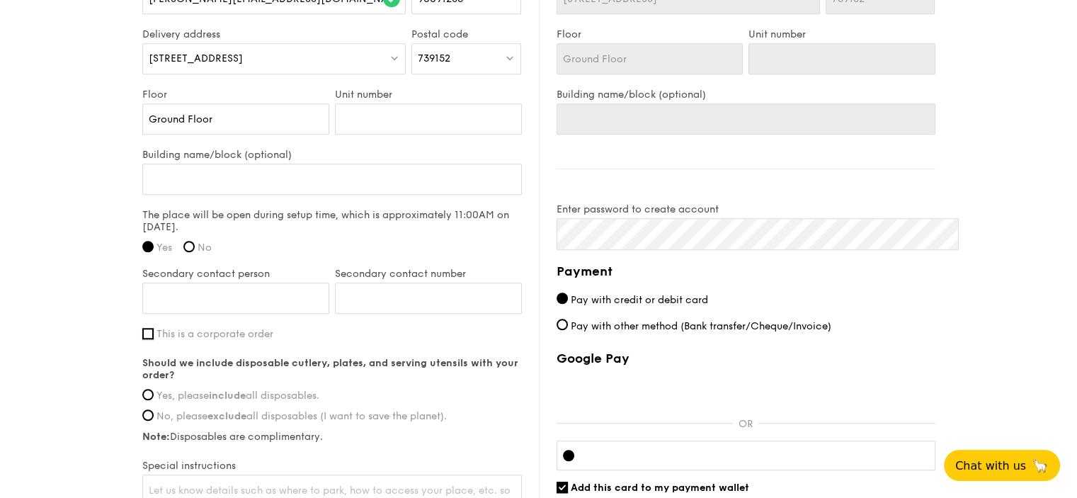
checkbox input "true"
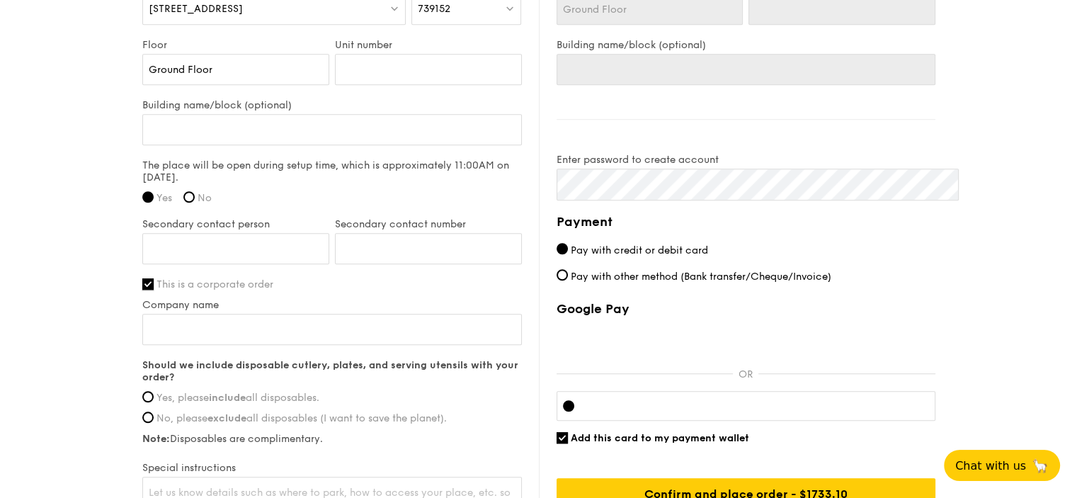
scroll to position [1133, 0]
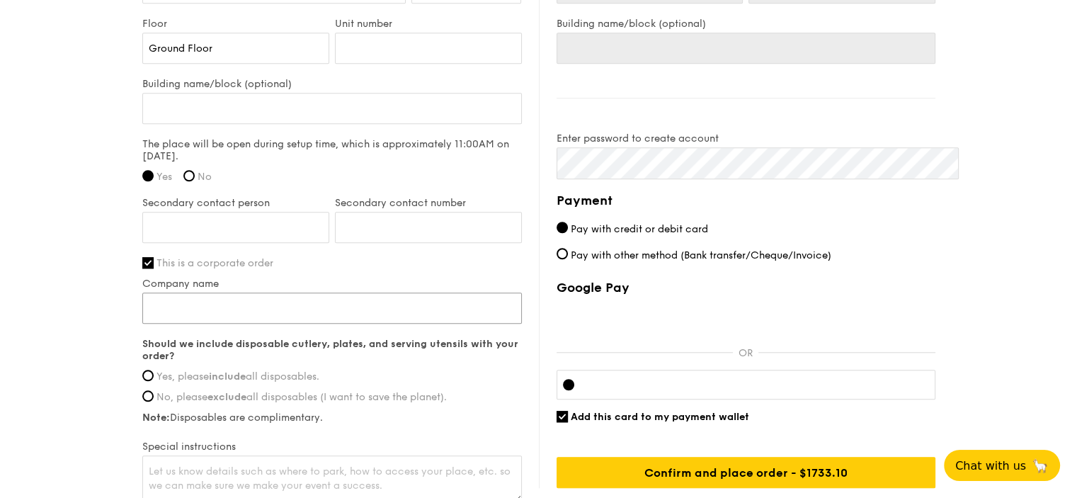
click at [280, 324] on input "Company name" at bounding box center [332, 308] width 380 height 31
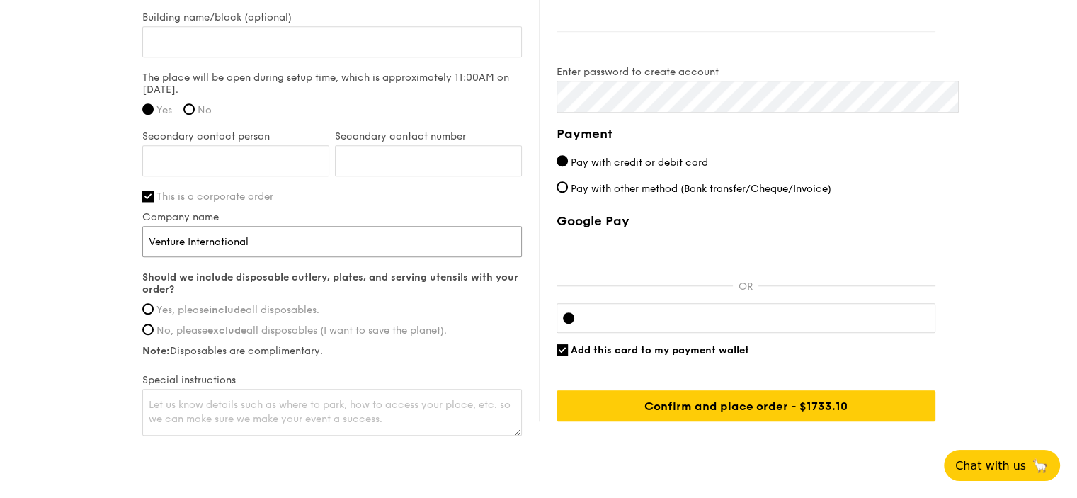
scroll to position [1275, 0]
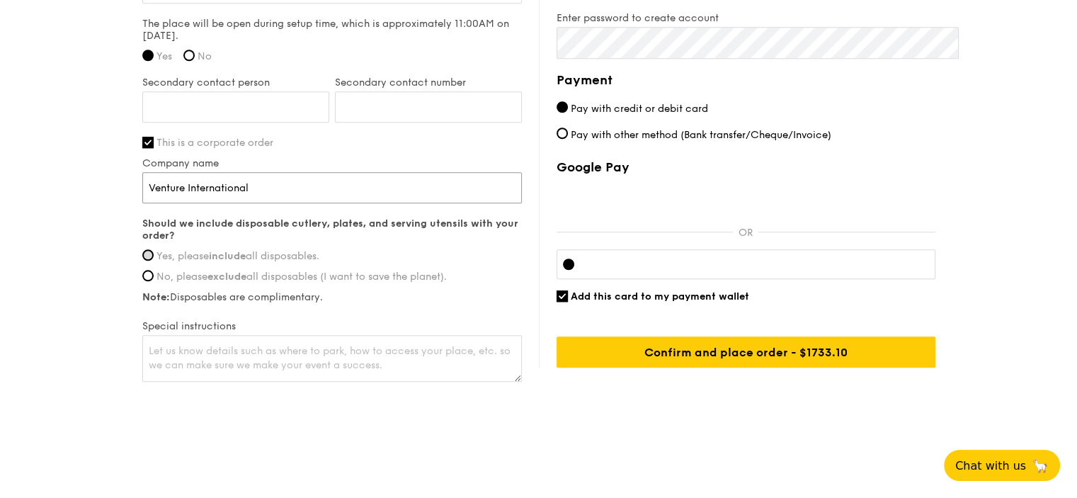
type input "Venture International"
click at [142, 261] on input "Yes, please include all disposables." at bounding box center [147, 254] width 11 height 11
radio input "true"
click at [146, 382] on textarea at bounding box center [332, 358] width 380 height 47
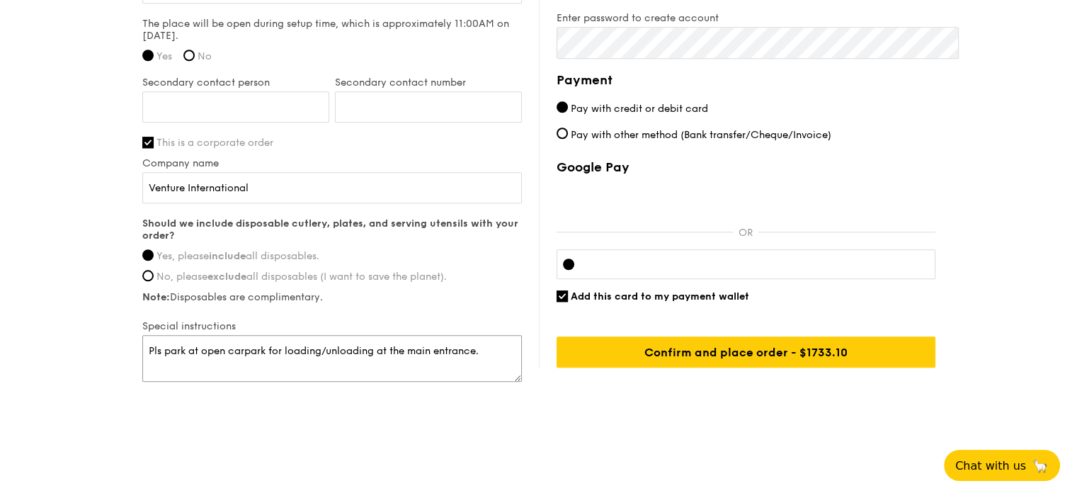
scroll to position [1334, 0]
type textarea "Pls park at open carpark for loading/unloading at the main entrance."
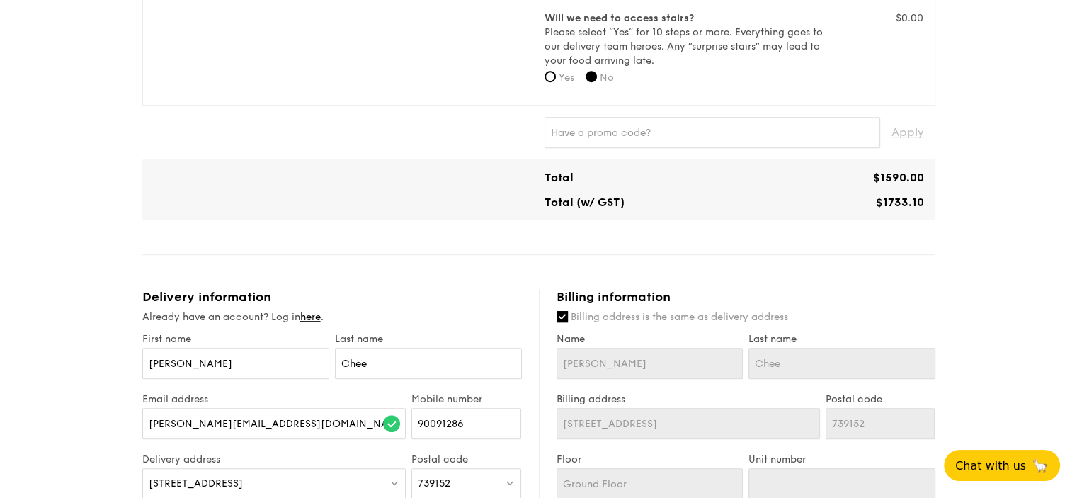
scroll to position [992, 0]
